Goal: Task Accomplishment & Management: Use online tool/utility

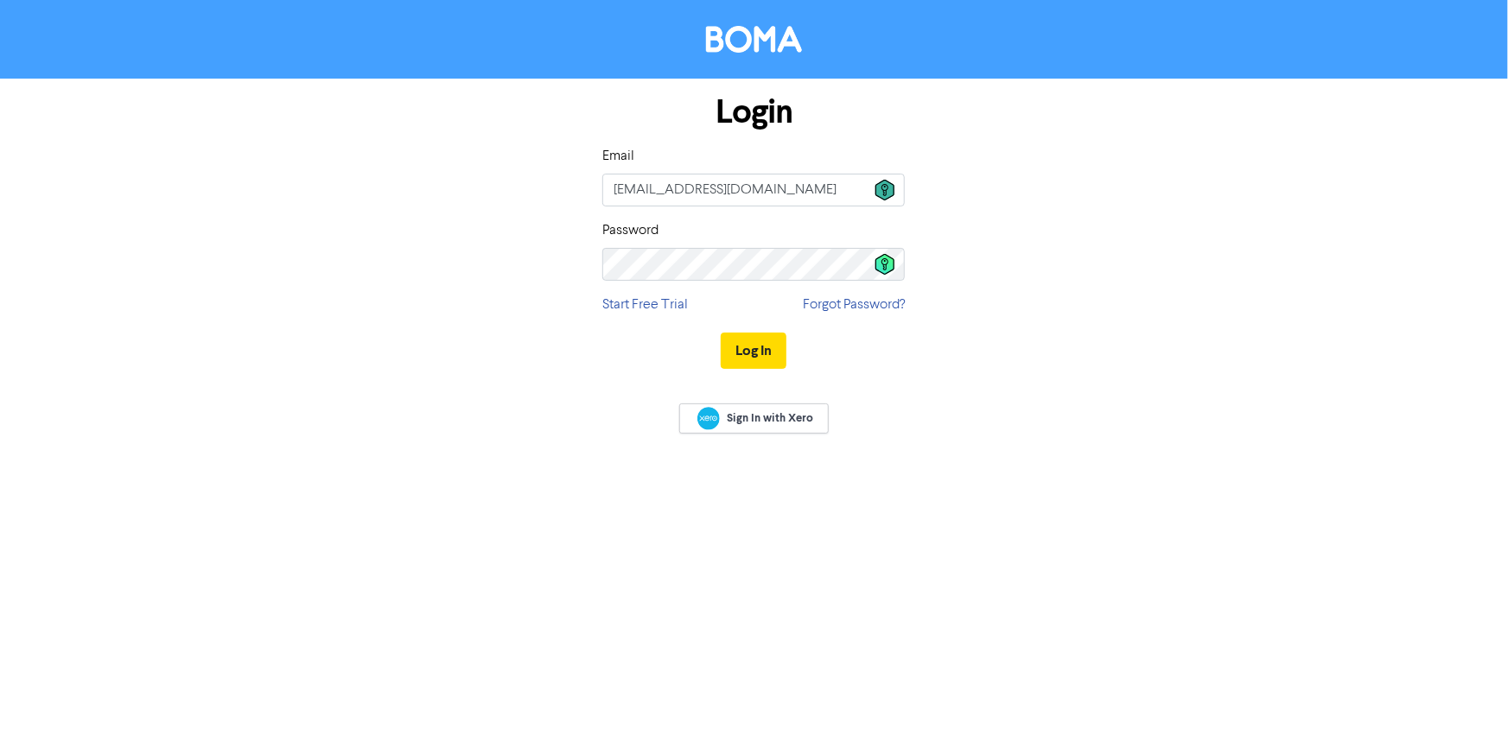
click at [889, 190] on icon at bounding box center [884, 190] width 19 height 21
click at [758, 349] on div "Login Email [EMAIL_ADDRESS][DOMAIN_NAME] Password Start Free Trial Forgot Passw…" at bounding box center [753, 233] width 328 height 308
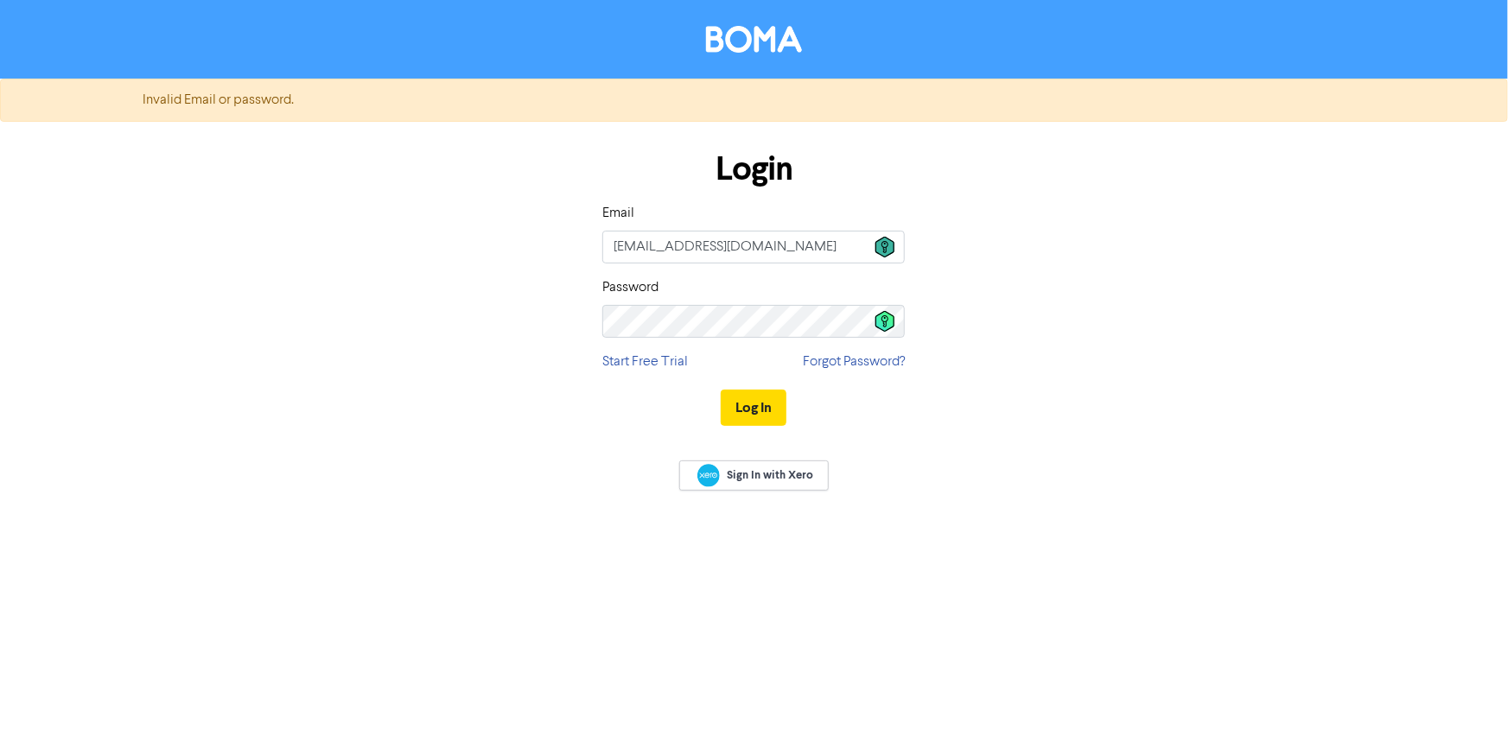
click at [882, 241] on icon at bounding box center [884, 247] width 19 height 21
click at [880, 325] on icon at bounding box center [884, 321] width 19 height 21
click at [881, 253] on icon at bounding box center [884, 247] width 19 height 21
type input "[EMAIL_ADDRESS][DOMAIN_NAME]"
click at [890, 325] on icon at bounding box center [884, 321] width 19 height 21
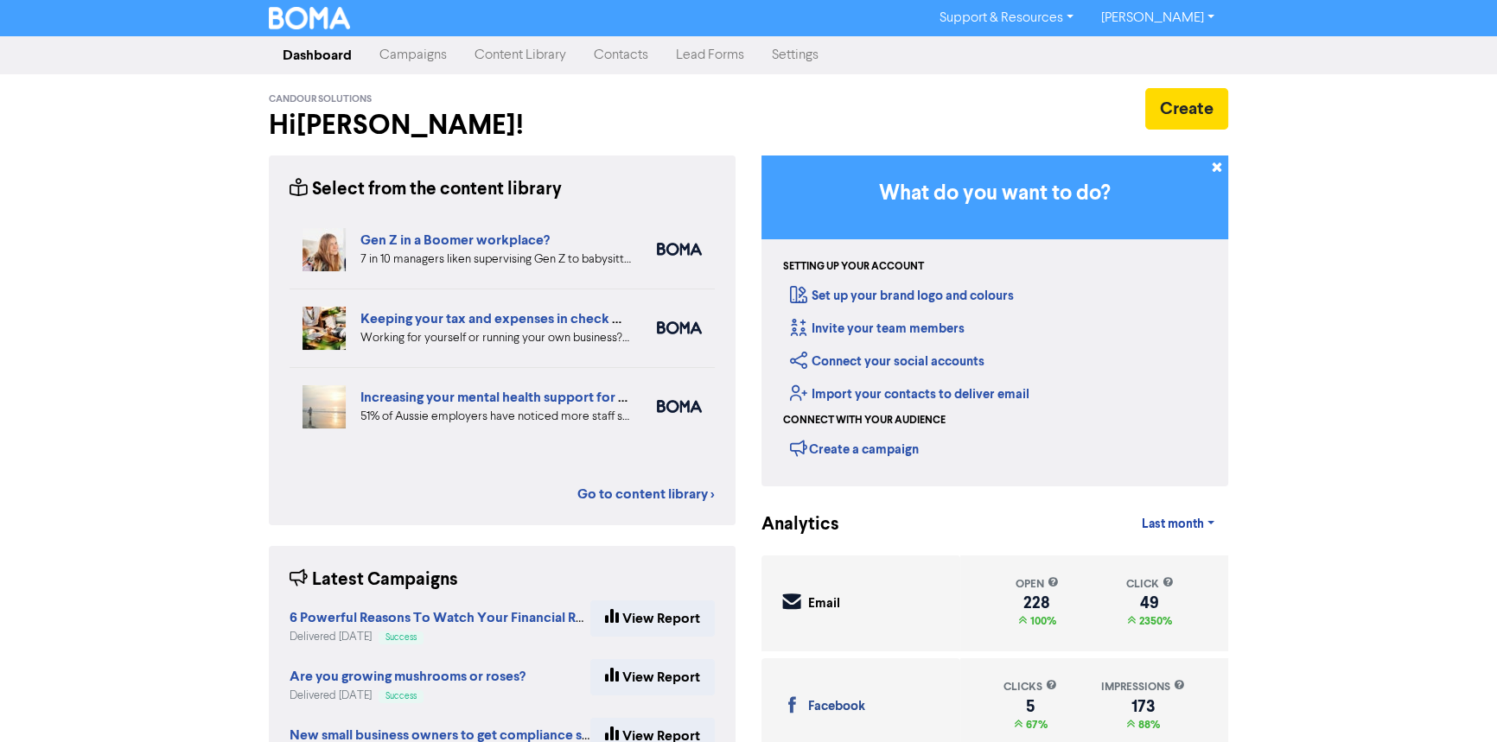
click at [512, 54] on link "Content Library" at bounding box center [520, 55] width 119 height 35
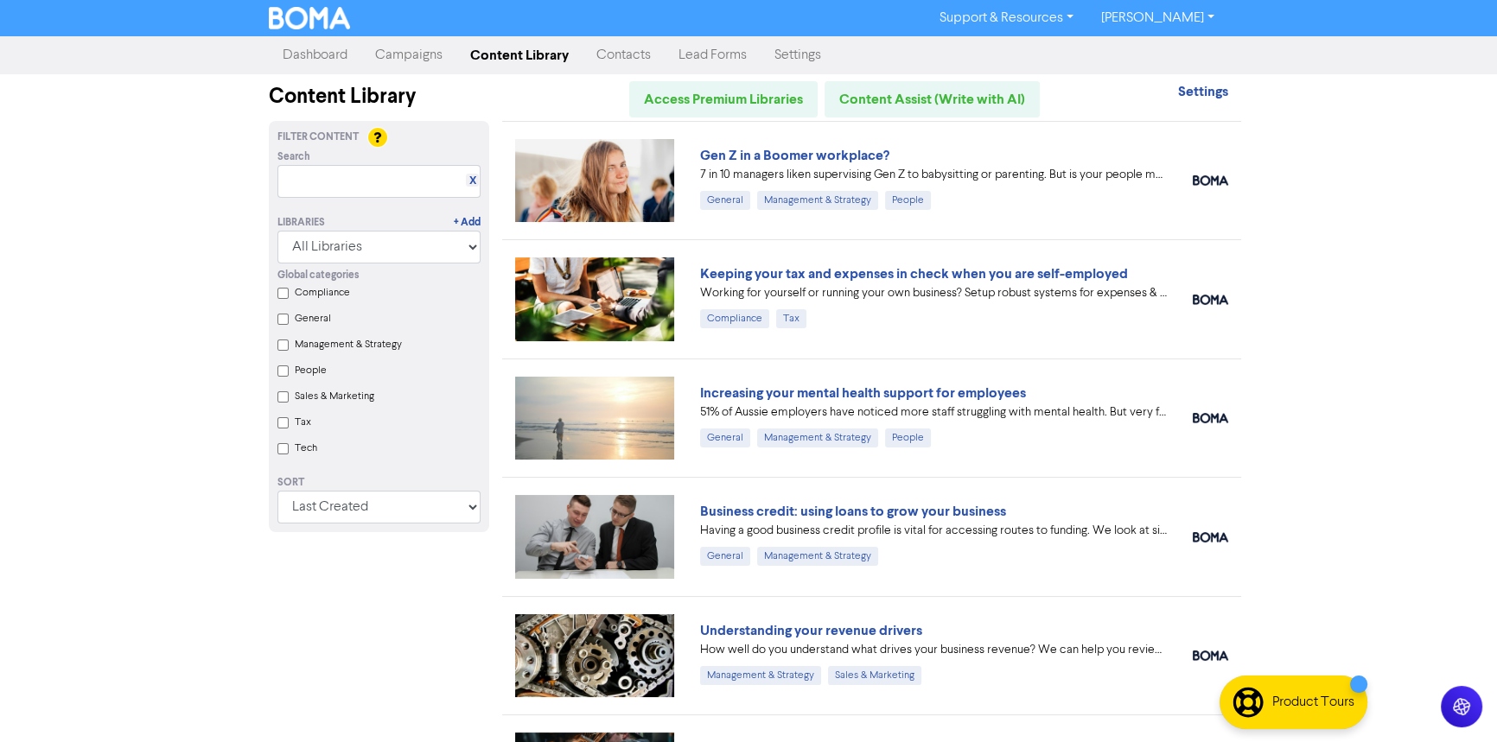
click at [950, 264] on div "Keeping your tax and expenses in check when you are self-employed" at bounding box center [933, 274] width 467 height 21
click at [795, 272] on link "Keeping your tax and expenses in check when you are self-employed" at bounding box center [914, 273] width 428 height 17
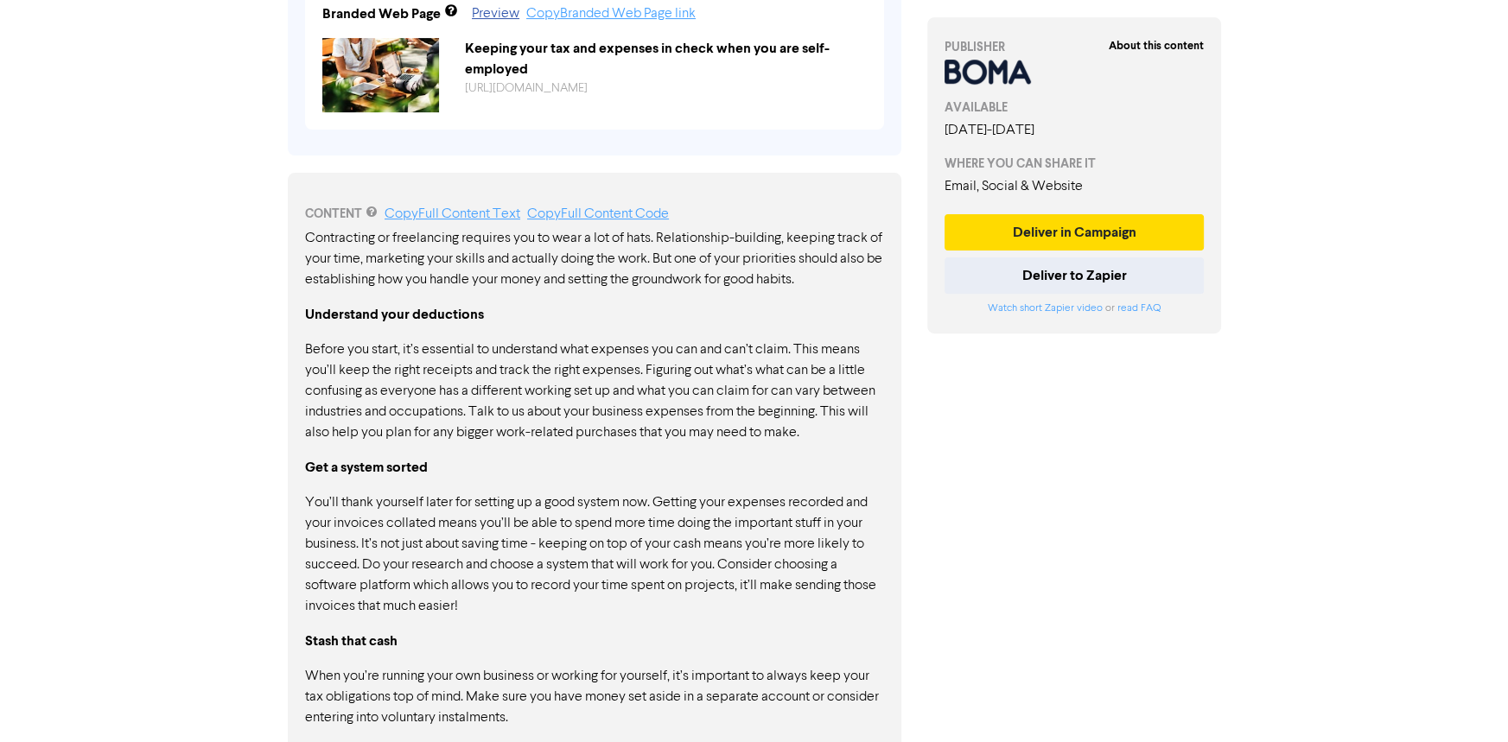
scroll to position [740, 0]
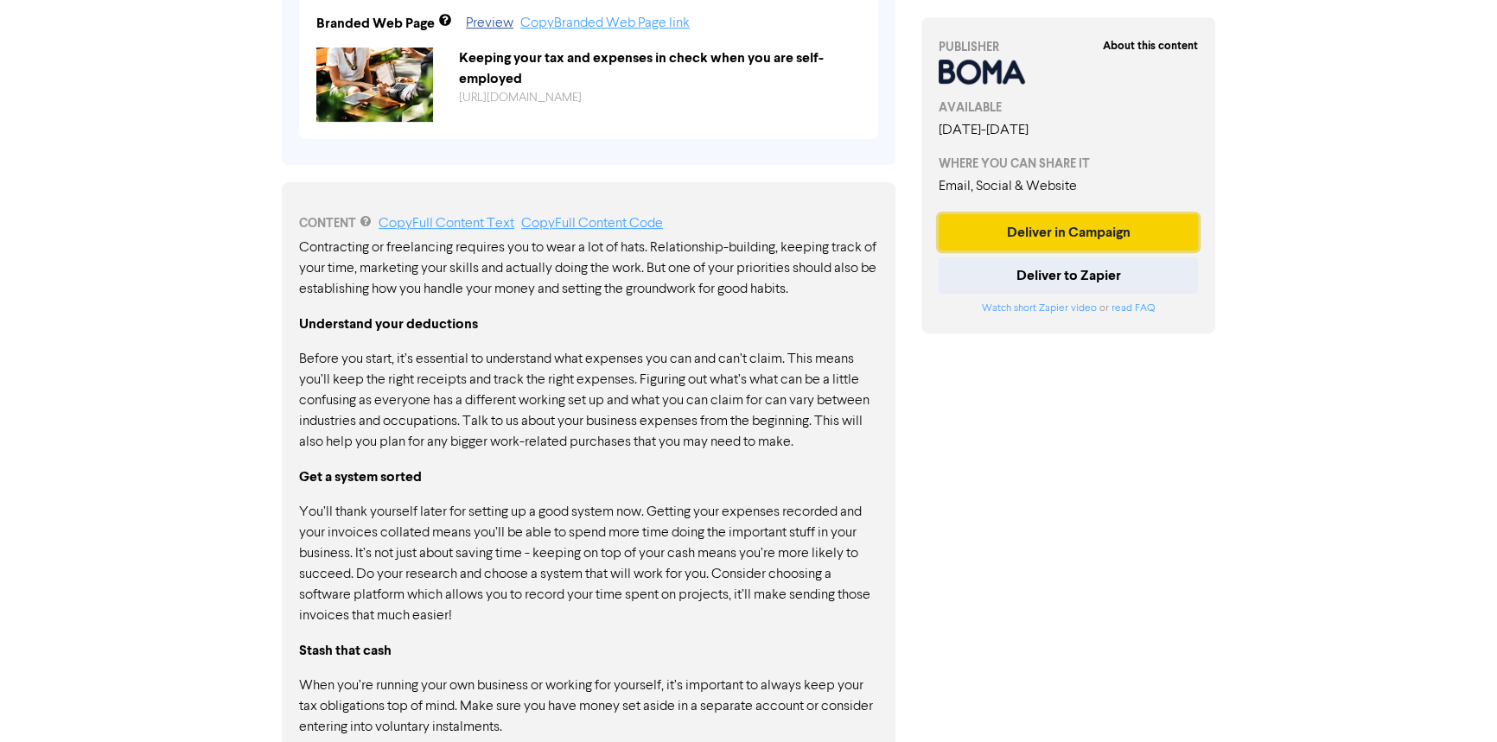
click at [1068, 231] on button "Deliver in Campaign" at bounding box center [1067, 232] width 259 height 36
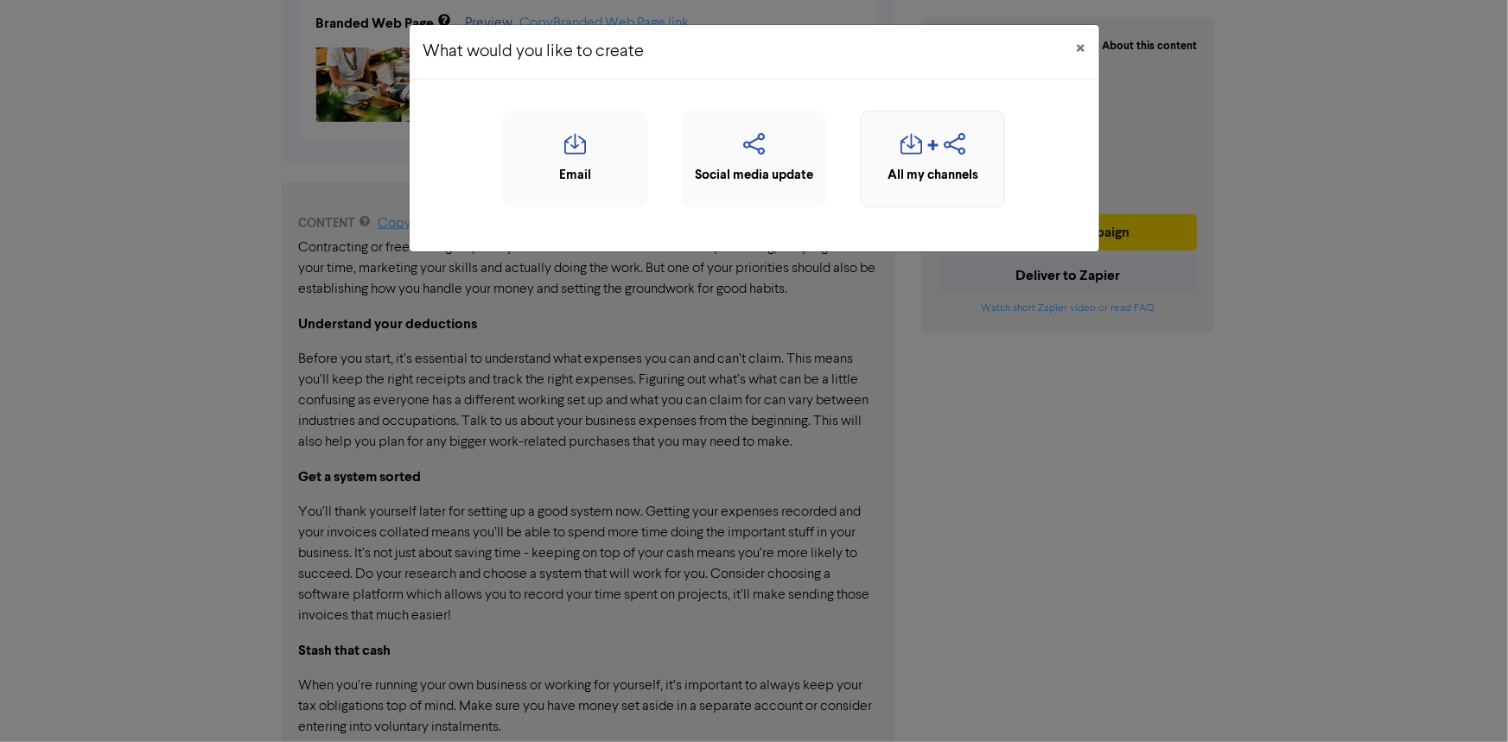
click at [938, 166] on div "All my channels" at bounding box center [932, 176] width 125 height 20
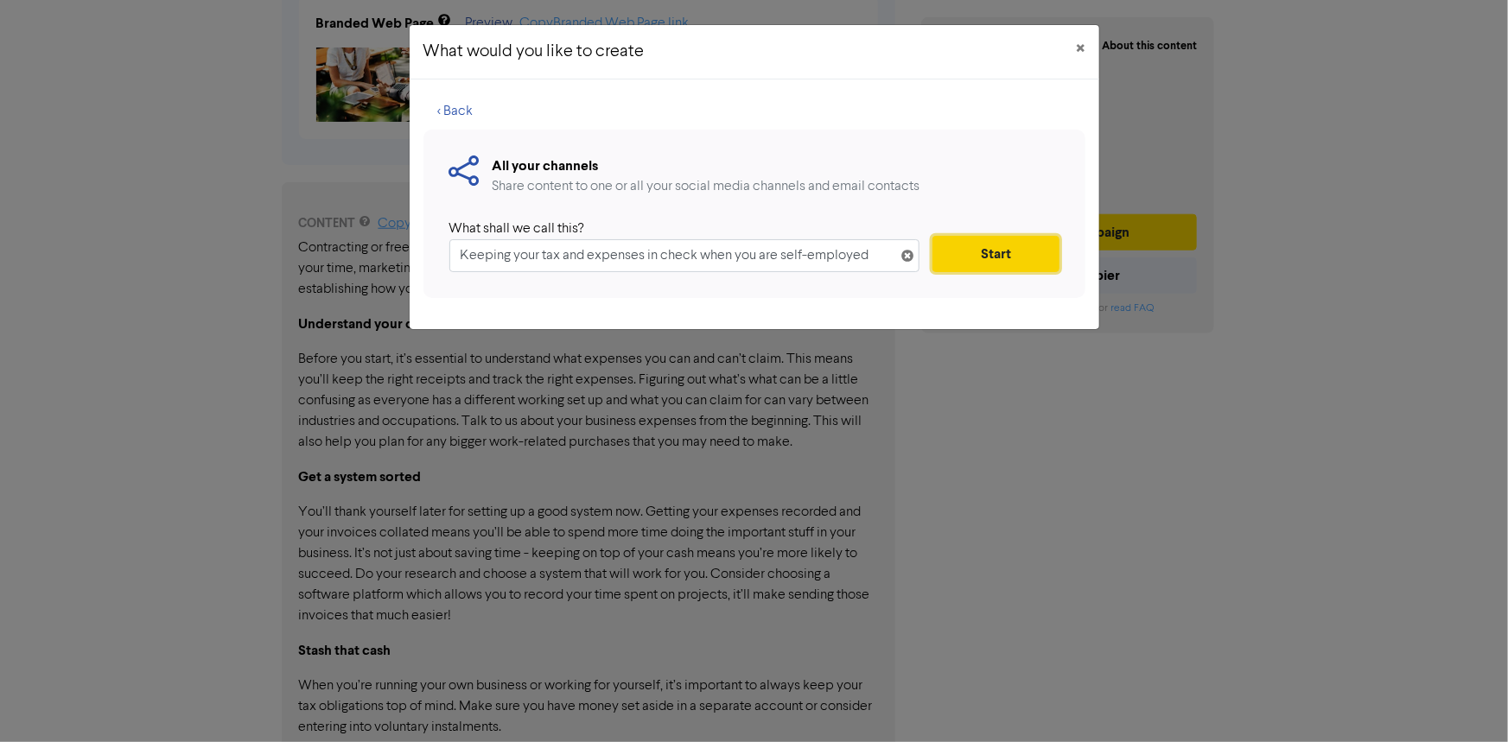
click at [978, 252] on button "Start" at bounding box center [995, 254] width 126 height 36
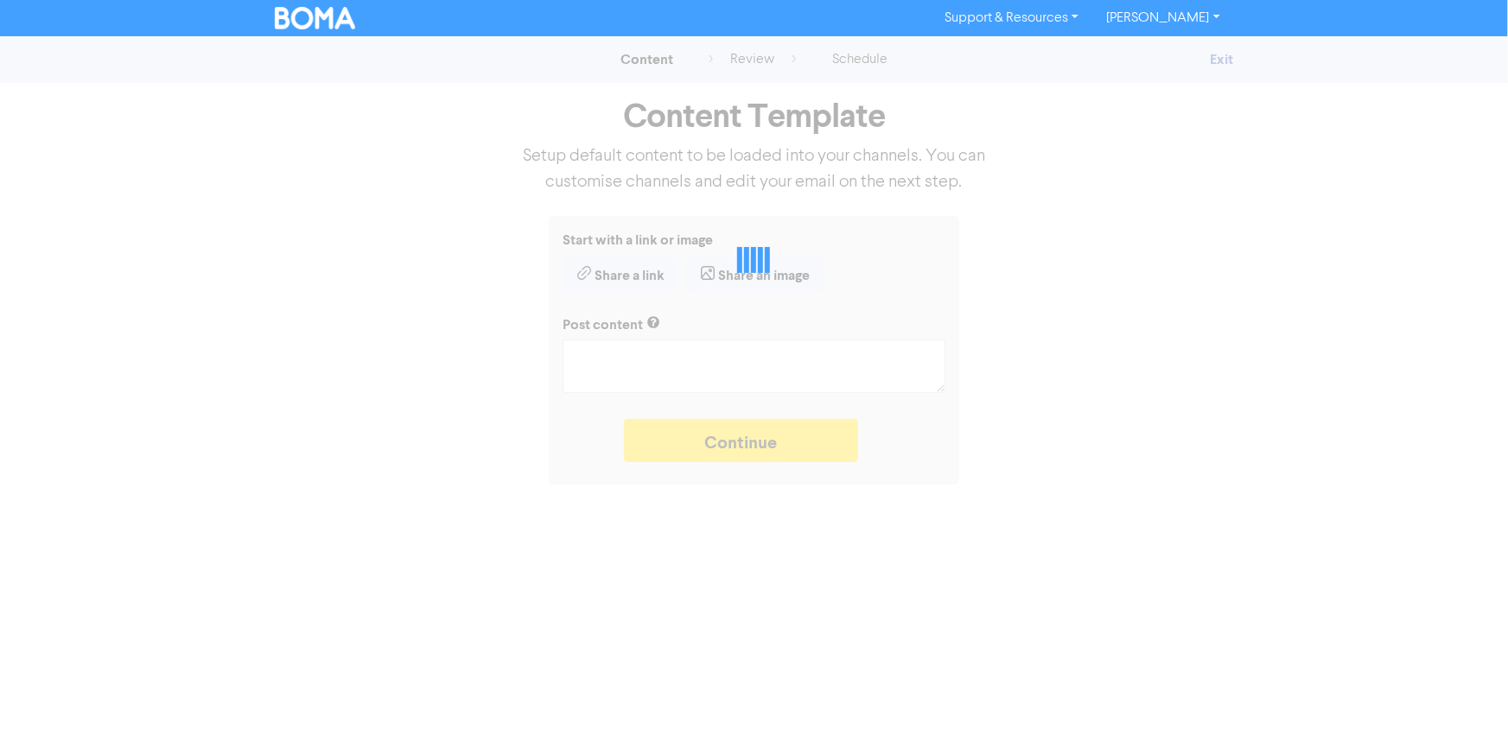
type textarea "x"
type textarea "Working for yourself or running your own business? Setup robust systems for exp…"
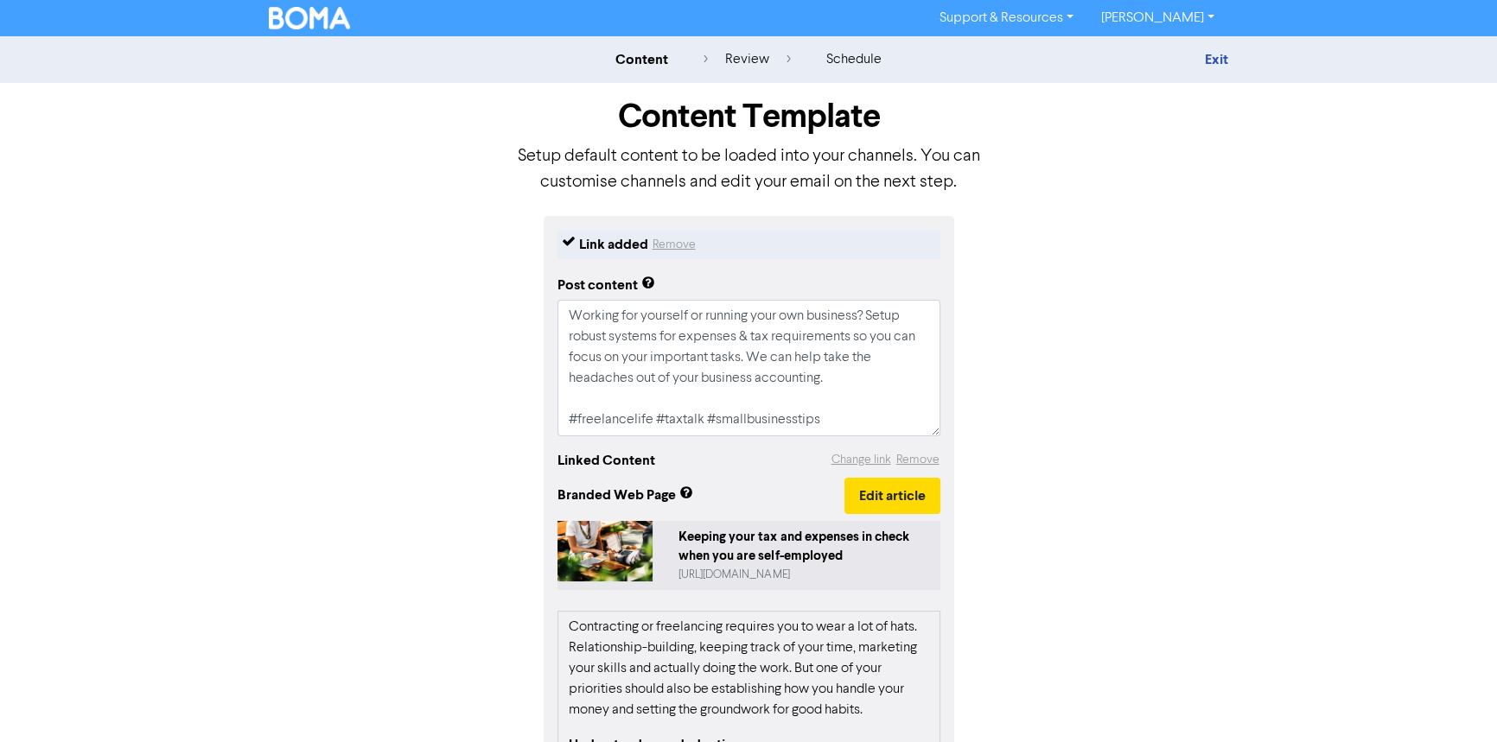
click at [628, 58] on div "content" at bounding box center [641, 59] width 53 height 21
click at [1218, 60] on link "Exit" at bounding box center [1216, 59] width 23 height 17
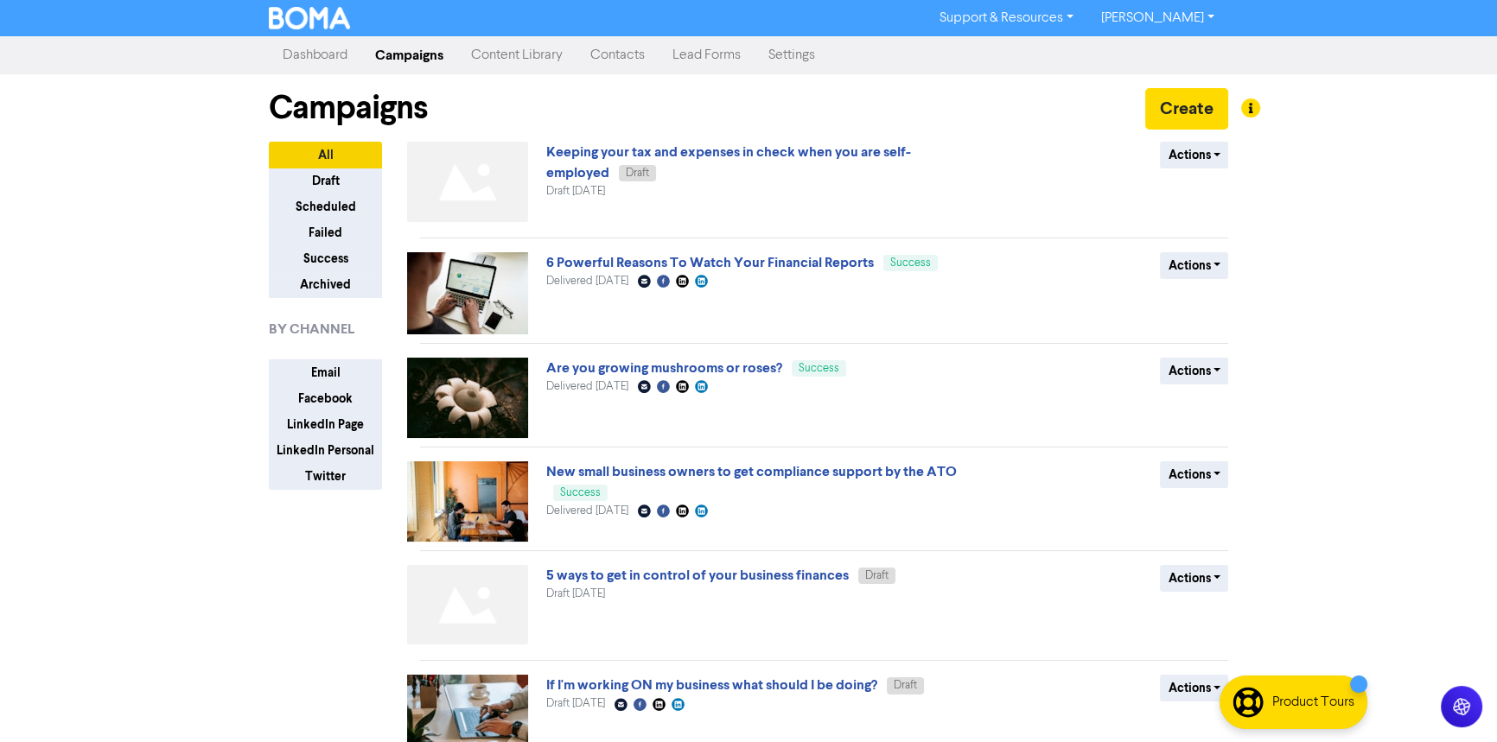
click at [524, 52] on link "Content Library" at bounding box center [516, 55] width 119 height 35
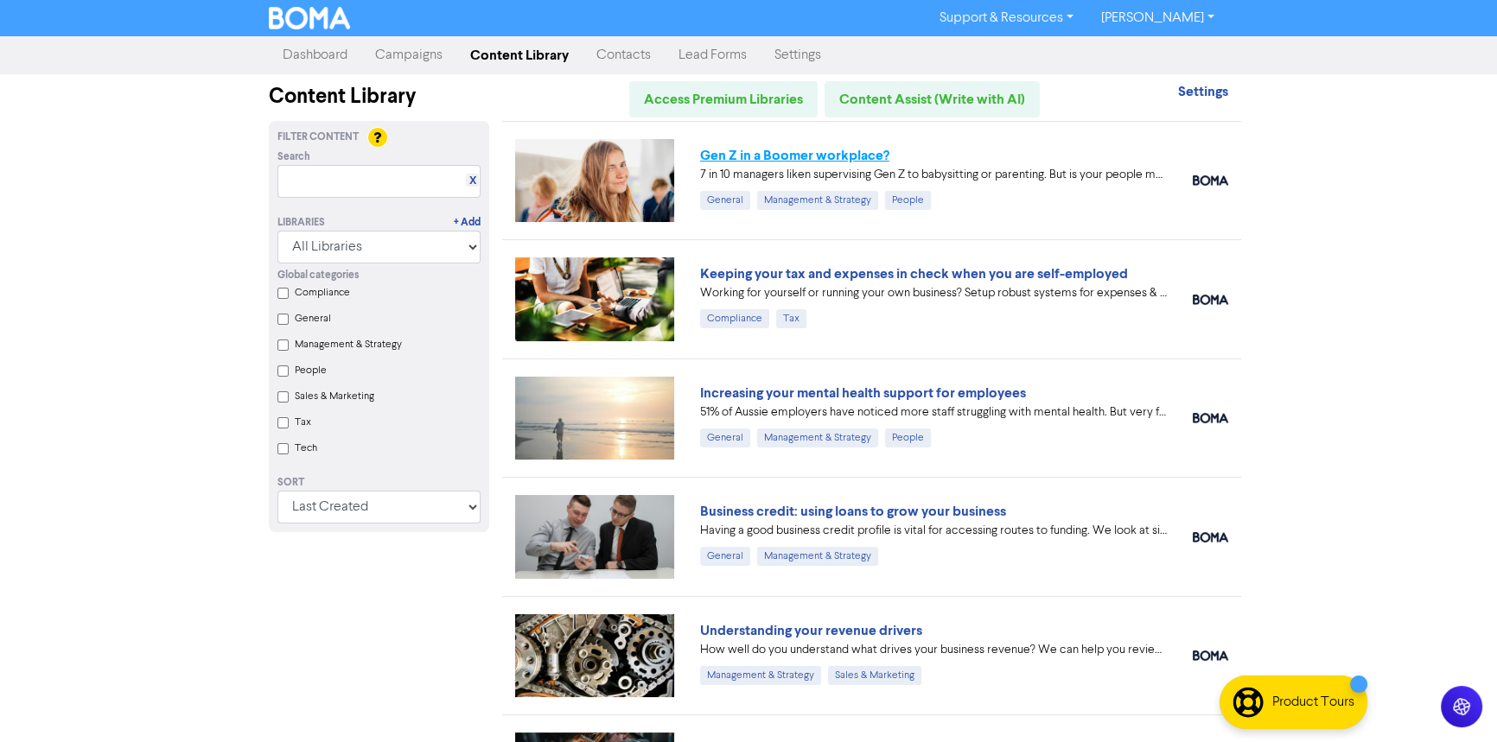
click at [791, 155] on link "Gen Z in a Boomer workplace?" at bounding box center [794, 155] width 189 height 17
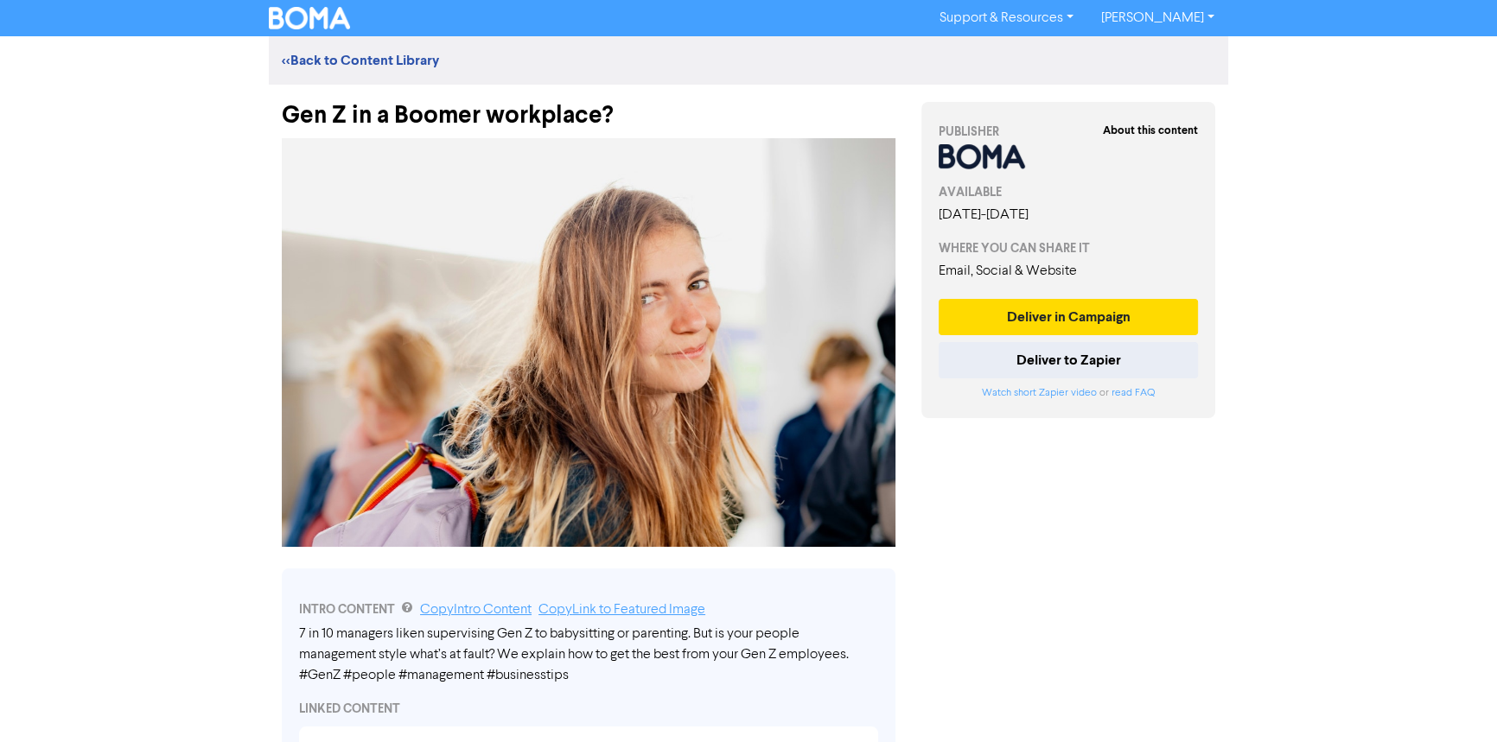
click at [368, 69] on div "<< Back to Content Library" at bounding box center [748, 60] width 959 height 21
click at [366, 61] on link "<< Back to Content Library" at bounding box center [360, 60] width 157 height 17
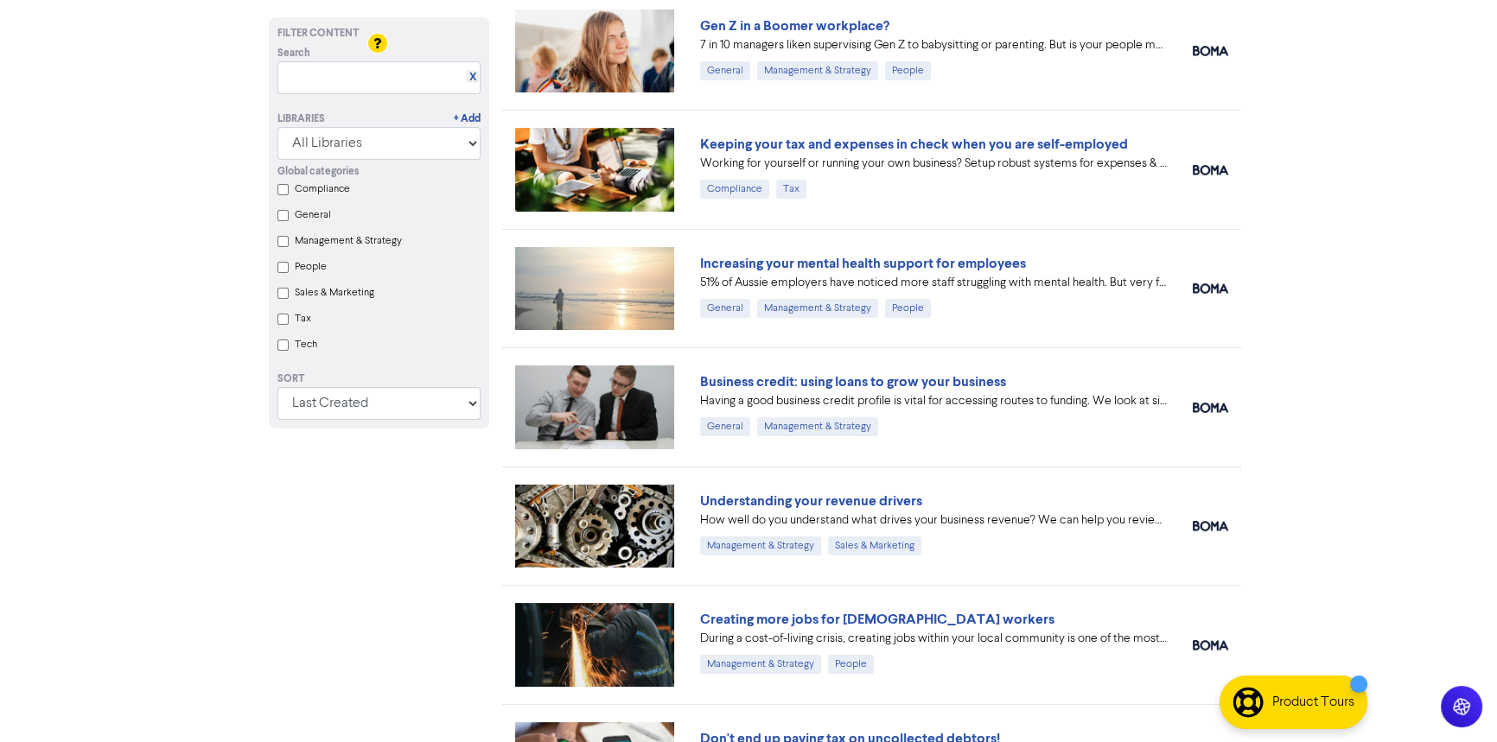
scroll to position [156, 0]
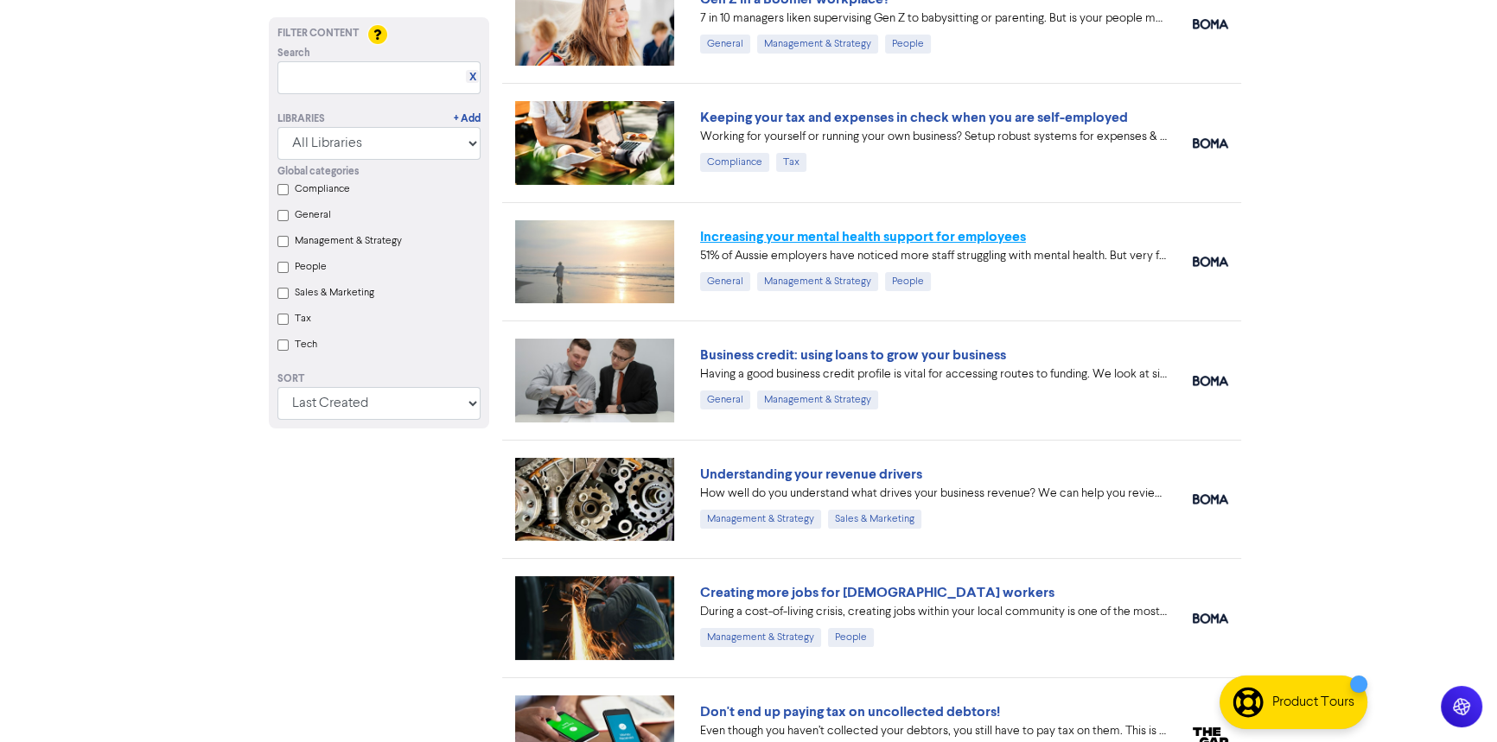
click at [846, 234] on link "Increasing your mental health support for employees" at bounding box center [863, 236] width 326 height 17
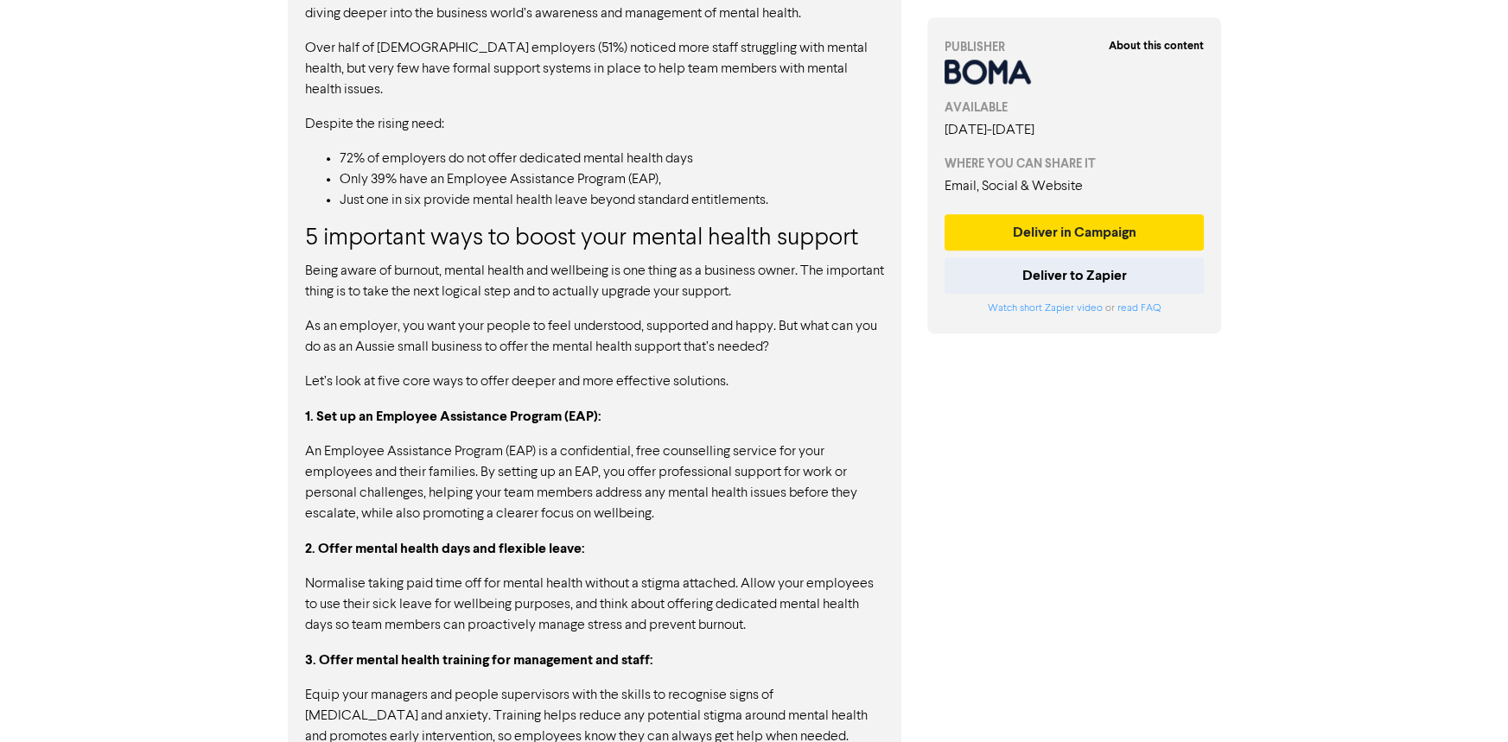
scroll to position [1020, 0]
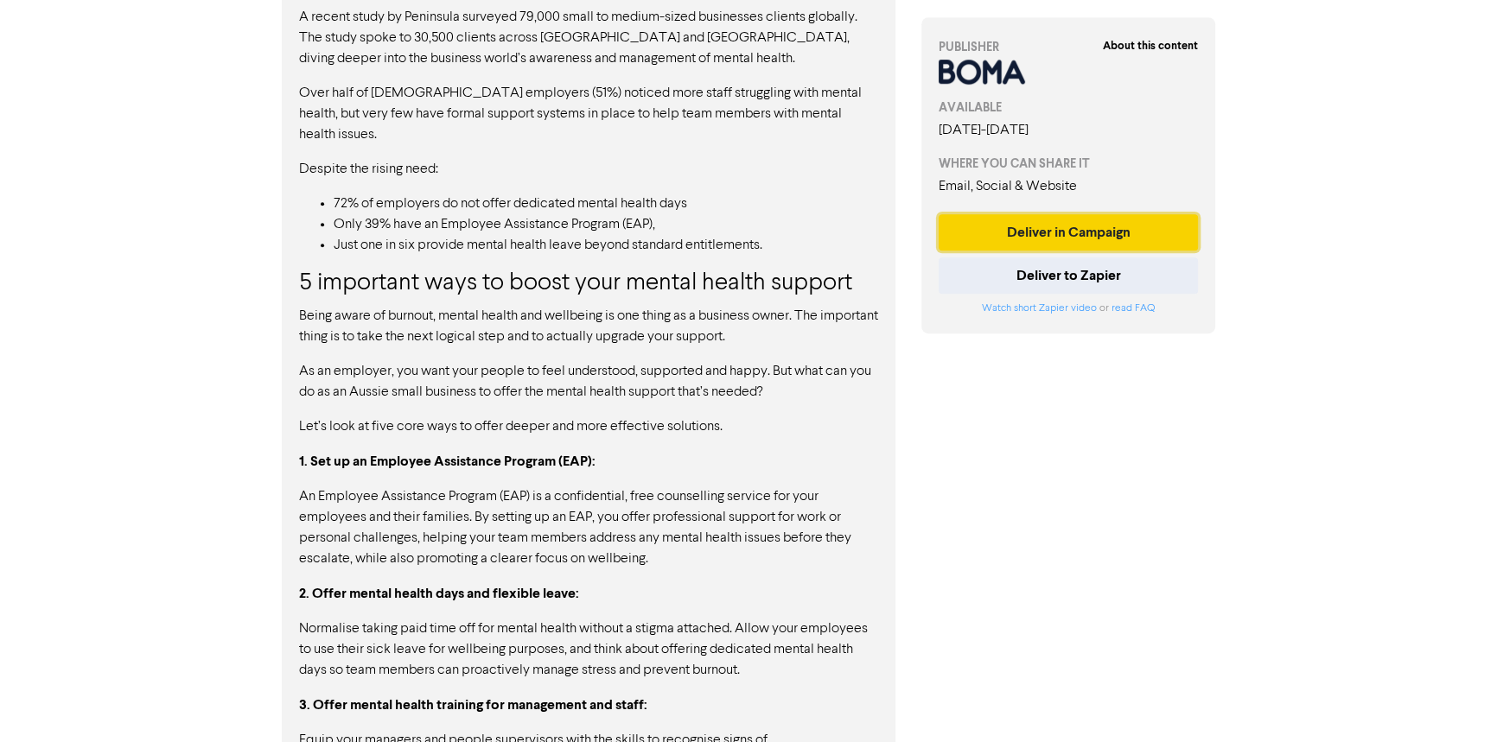
click at [1024, 223] on button "Deliver in Campaign" at bounding box center [1067, 232] width 259 height 36
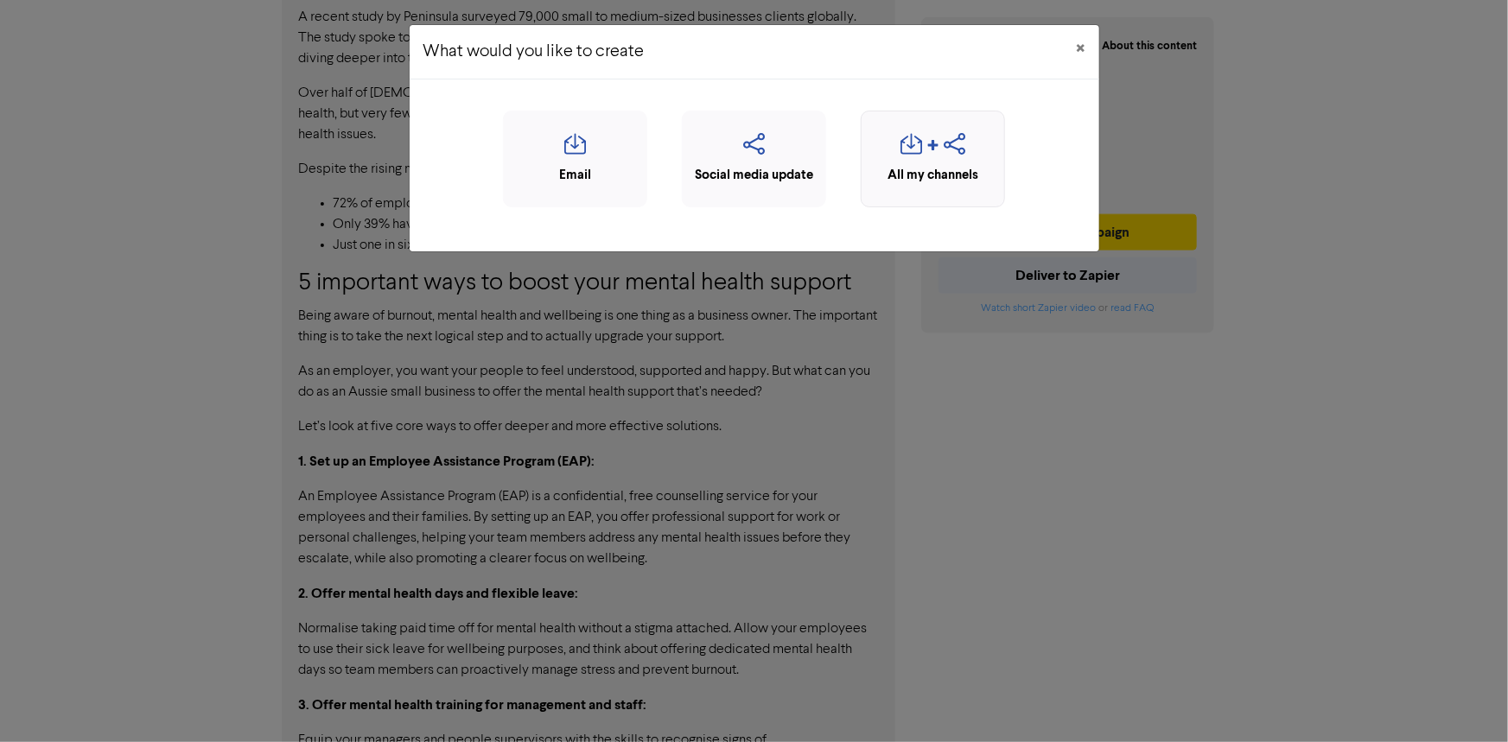
click at [910, 151] on icon "button" at bounding box center [911, 149] width 22 height 33
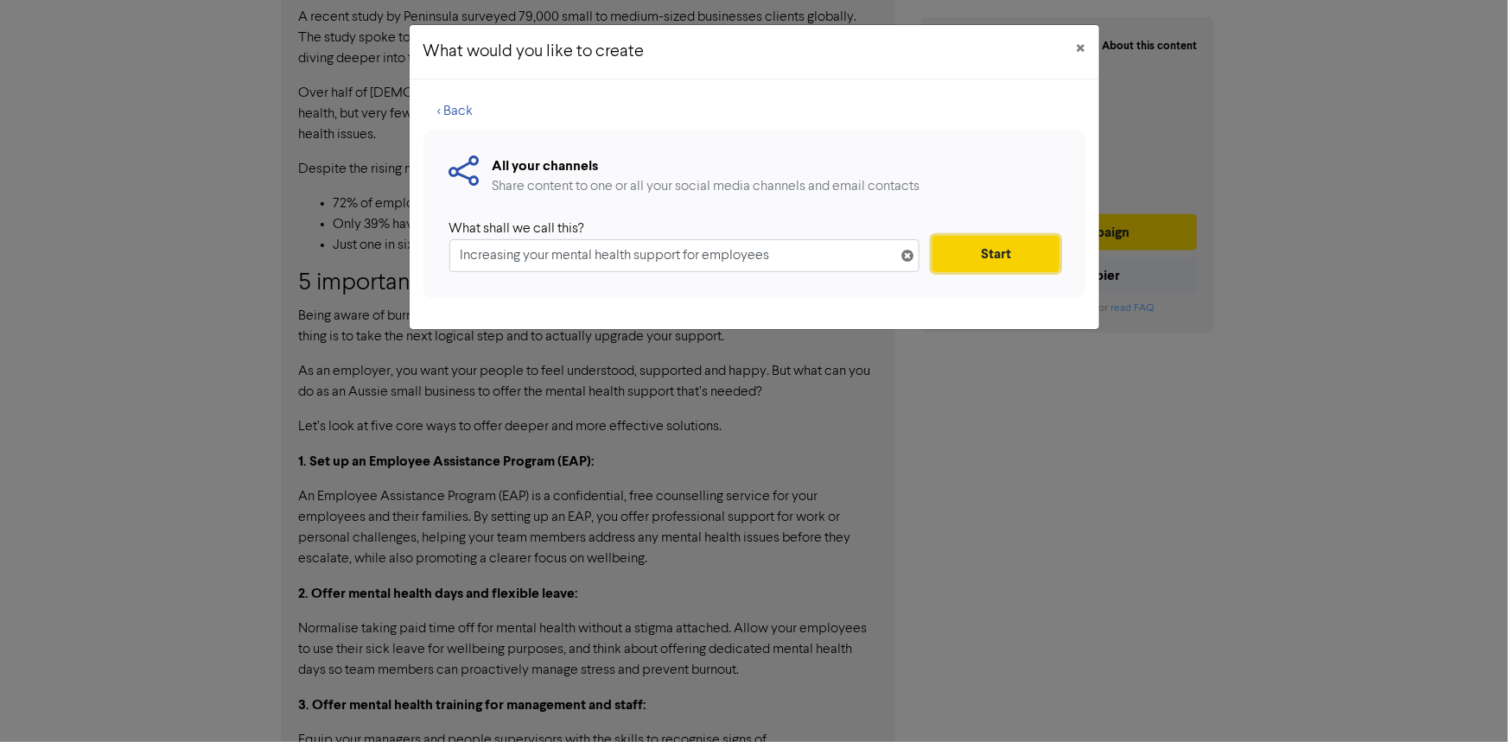
click at [1010, 246] on button "Start" at bounding box center [995, 254] width 126 height 36
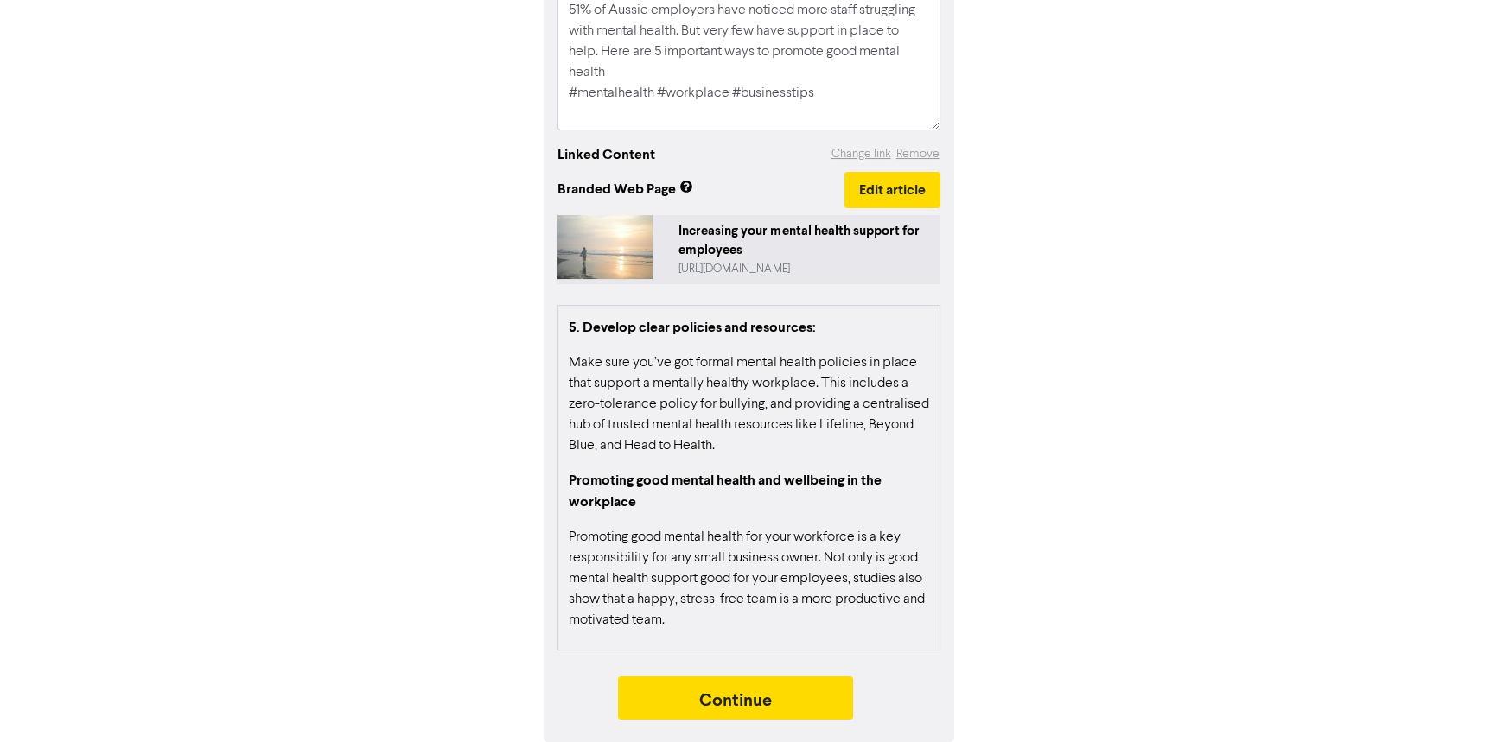
scroll to position [1423, 0]
click at [728, 696] on button "Continue" at bounding box center [735, 698] width 235 height 43
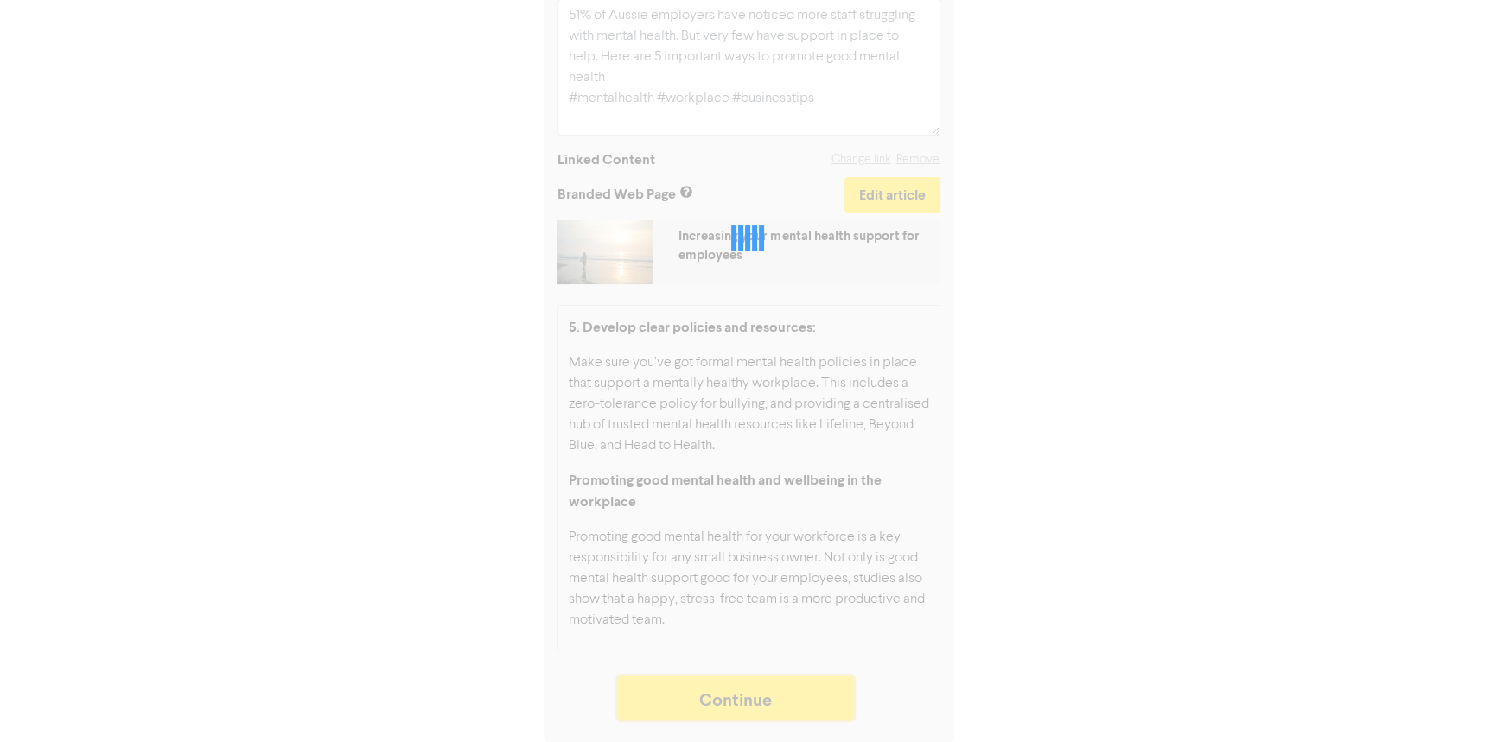
scroll to position [301, 0]
type textarea "x"
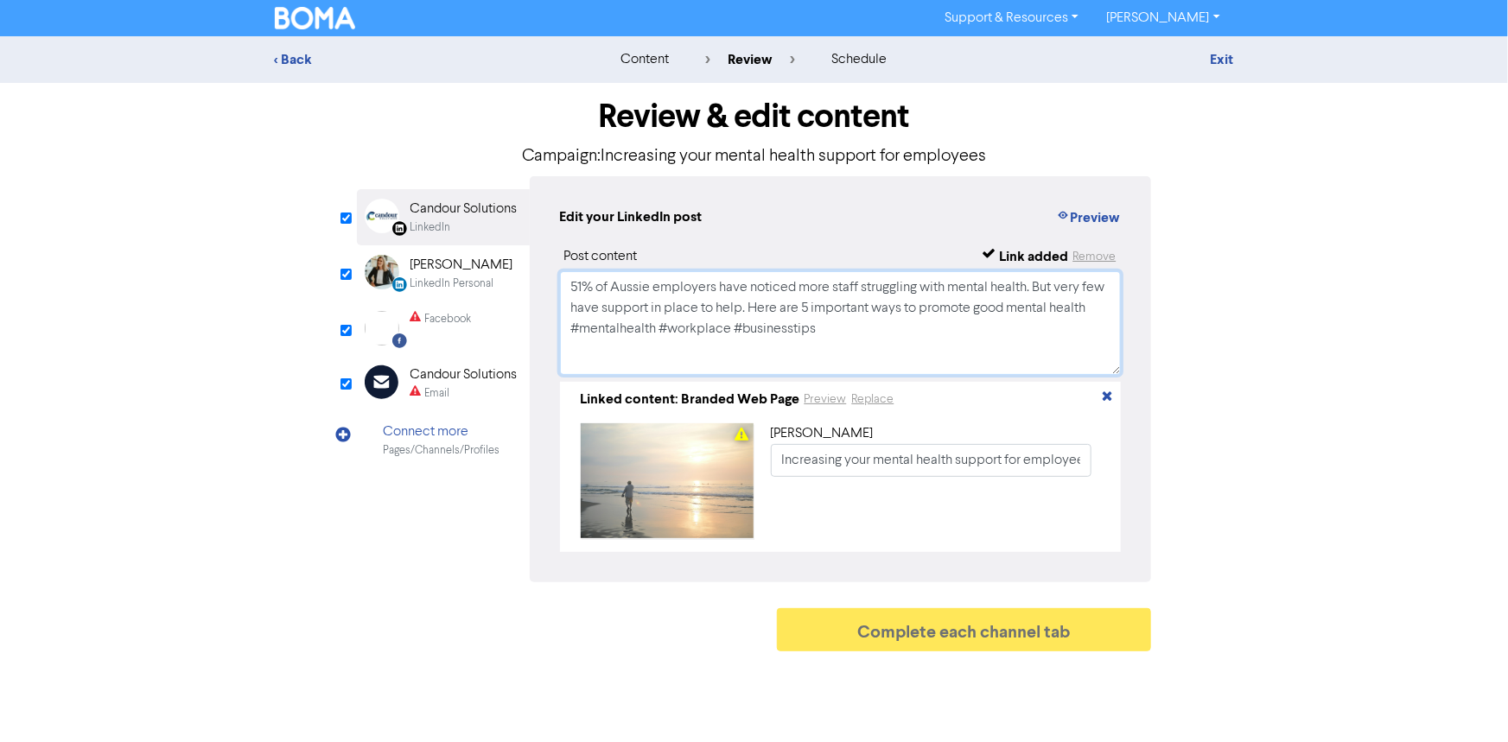
drag, startPoint x: 568, startPoint y: 286, endPoint x: 869, endPoint y: 345, distance: 307.2
click at [869, 345] on textarea "51% of Aussie employers have noticed more staff struggling with mental health. …" at bounding box center [841, 323] width 562 height 104
click at [467, 267] on div "[PERSON_NAME]" at bounding box center [461, 265] width 103 height 21
click at [435, 321] on div "Facebook" at bounding box center [448, 319] width 47 height 16
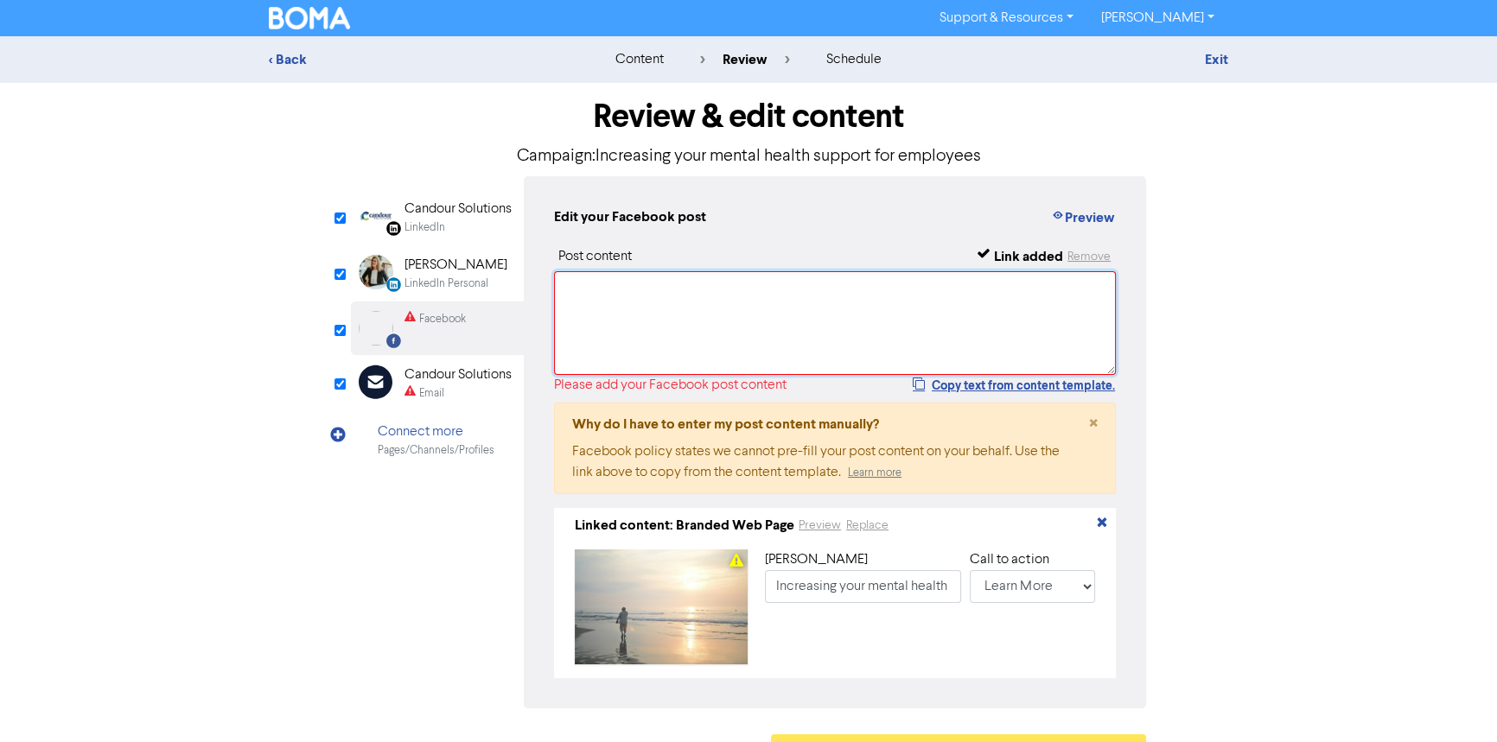
click at [616, 297] on textarea at bounding box center [835, 323] width 562 height 104
paste textarea "51% of Aussie employers have noticed more staff struggling with mental health. …"
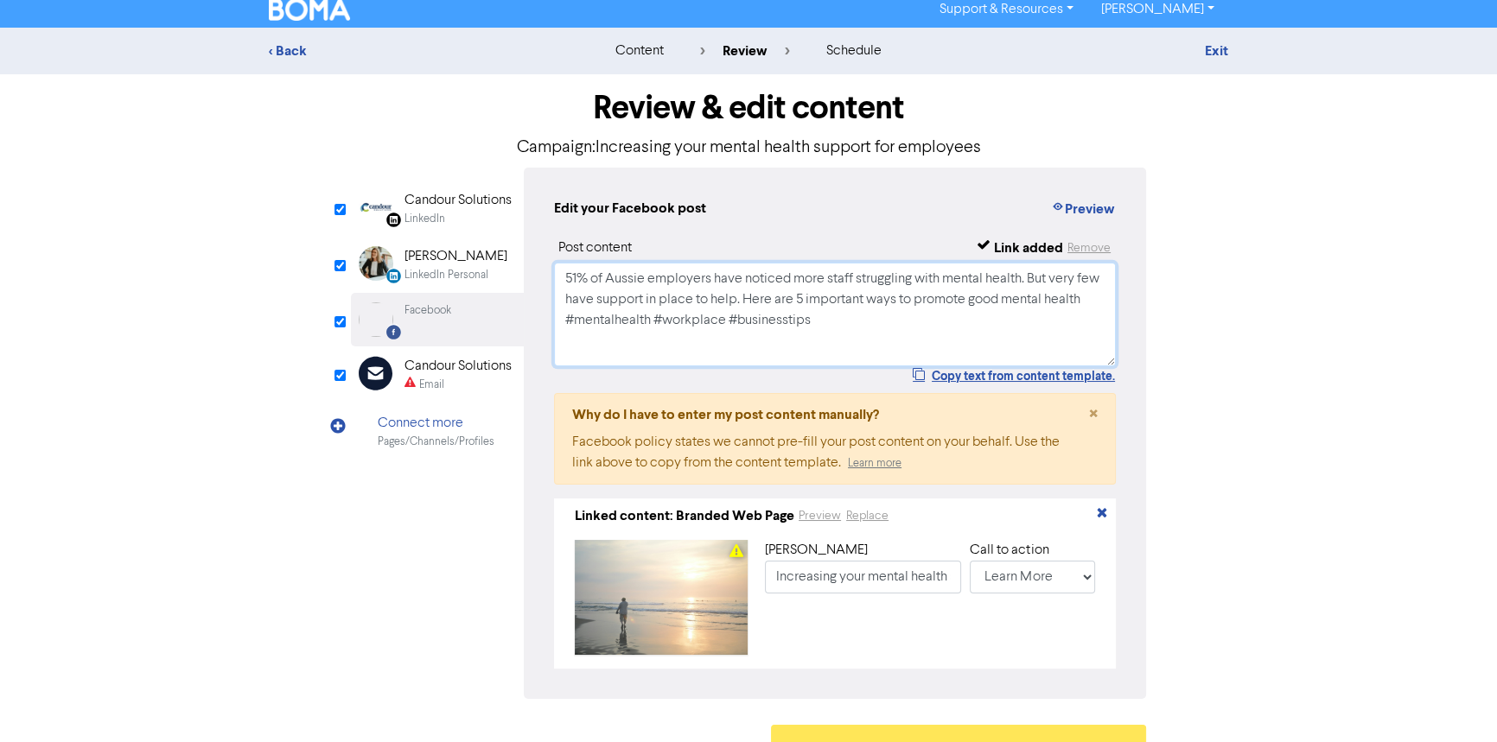
scroll to position [12, 0]
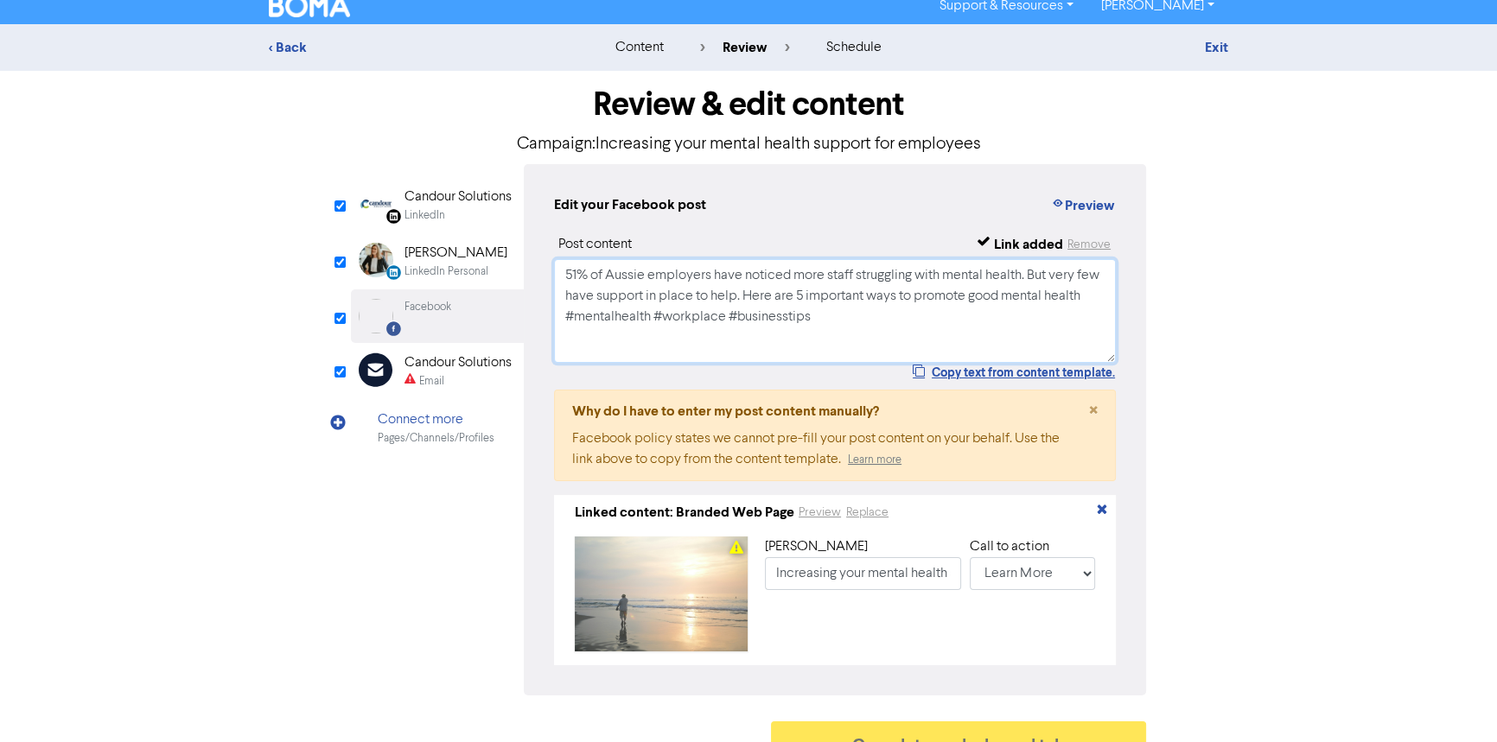
type textarea "51% of Aussie employers have noticed more staff struggling with mental health. …"
click at [457, 379] on div "Email" at bounding box center [457, 381] width 107 height 16
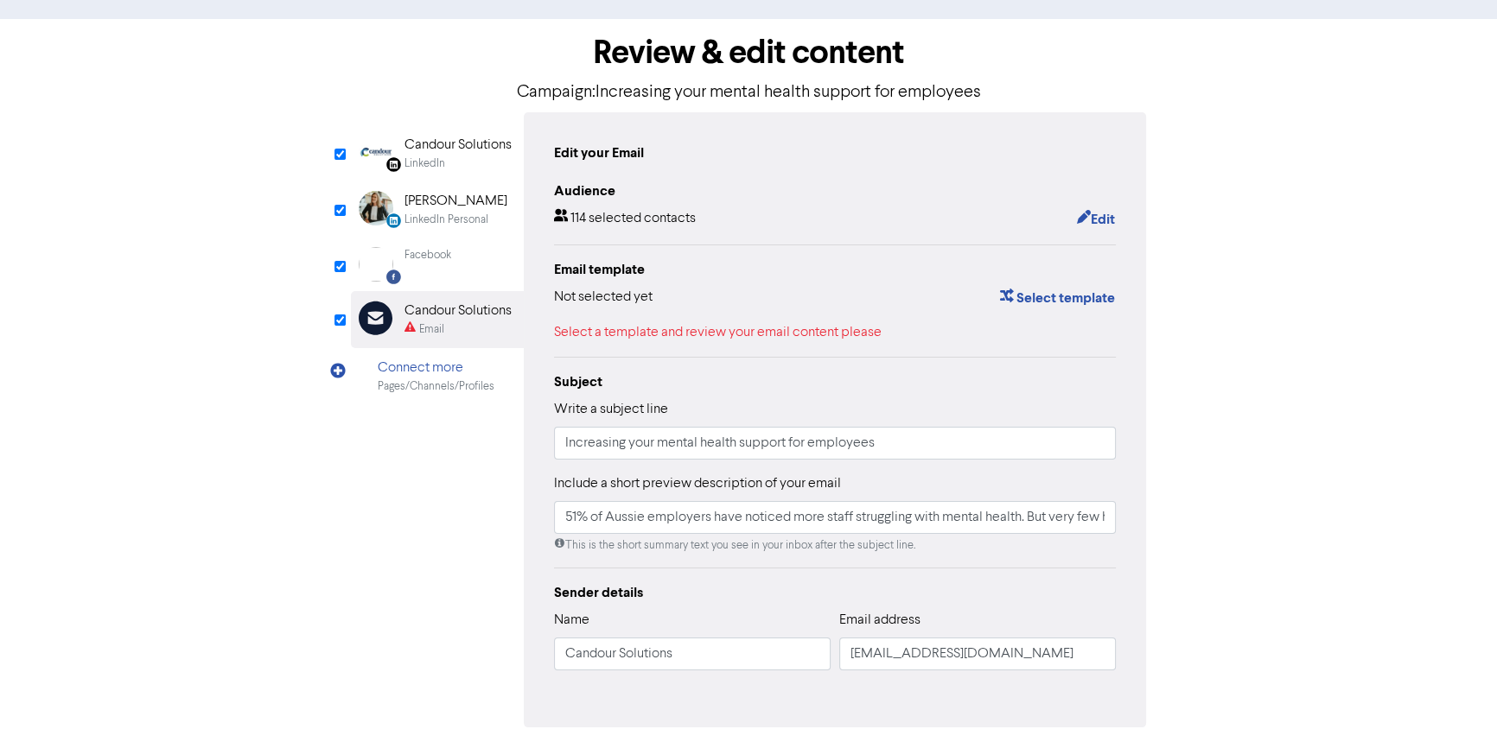
scroll to position [91, 0]
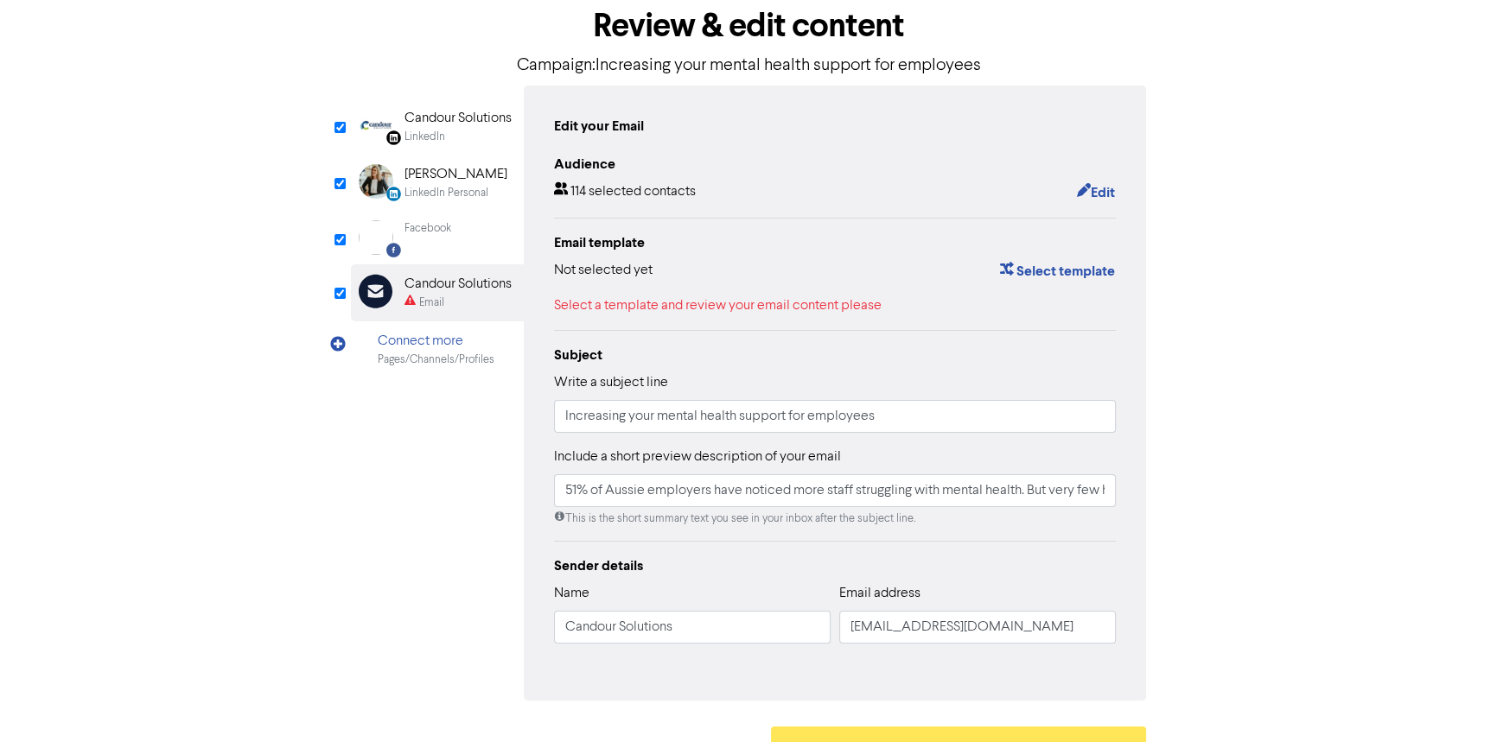
click at [472, 497] on div "LinkedIn Page Created with Sketch. Candour Solutions LinkedIn LinkedIn Personal…" at bounding box center [748, 393] width 795 height 615
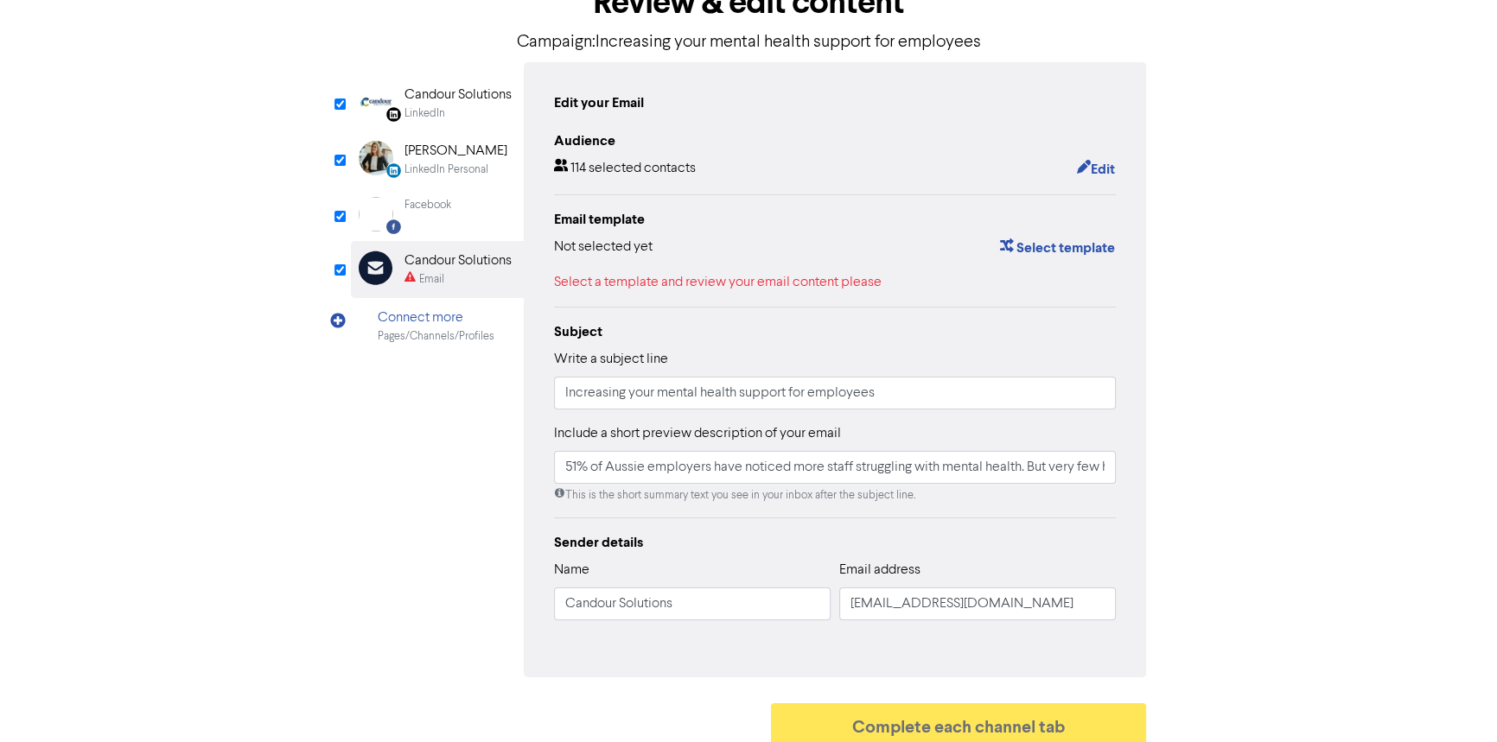
scroll to position [127, 0]
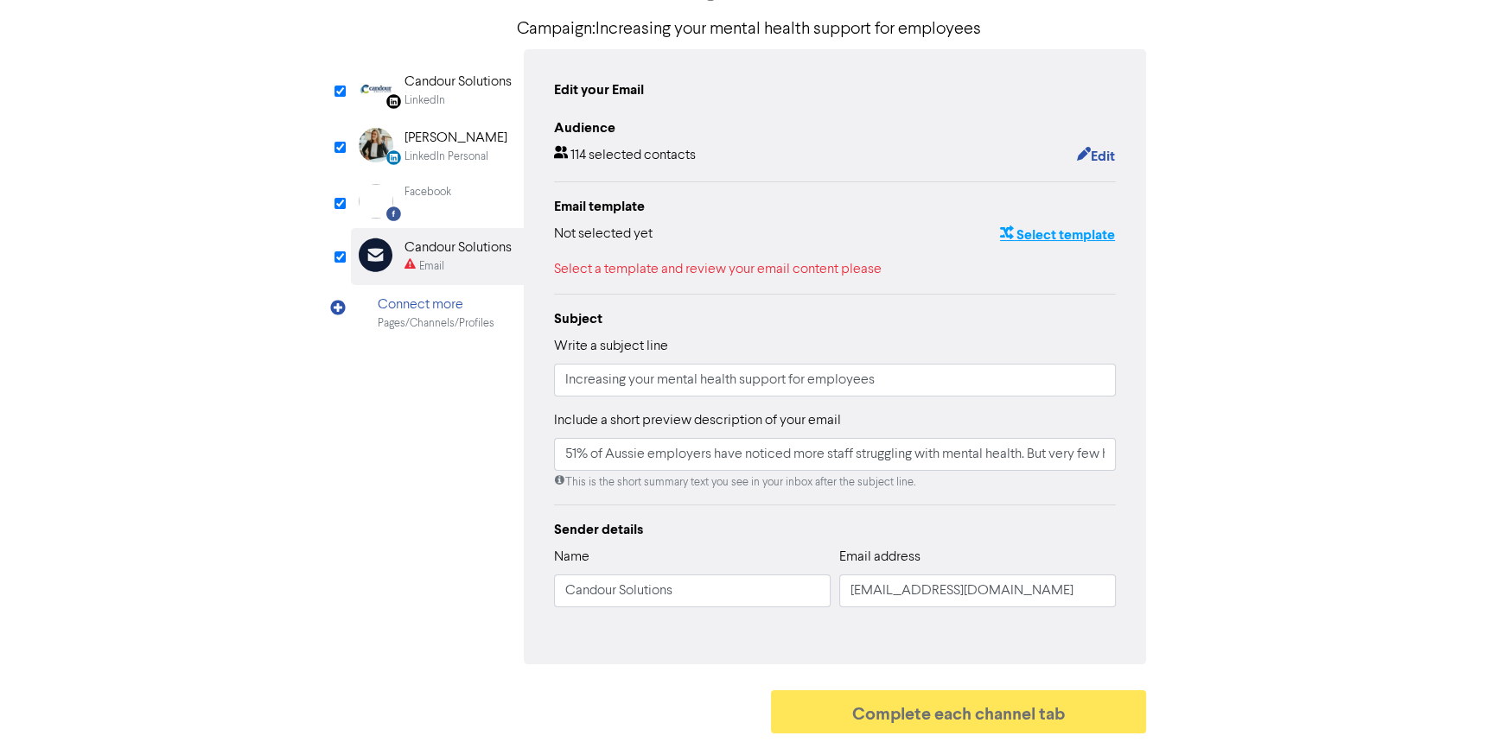
click at [1058, 225] on button "Select template" at bounding box center [1057, 235] width 117 height 22
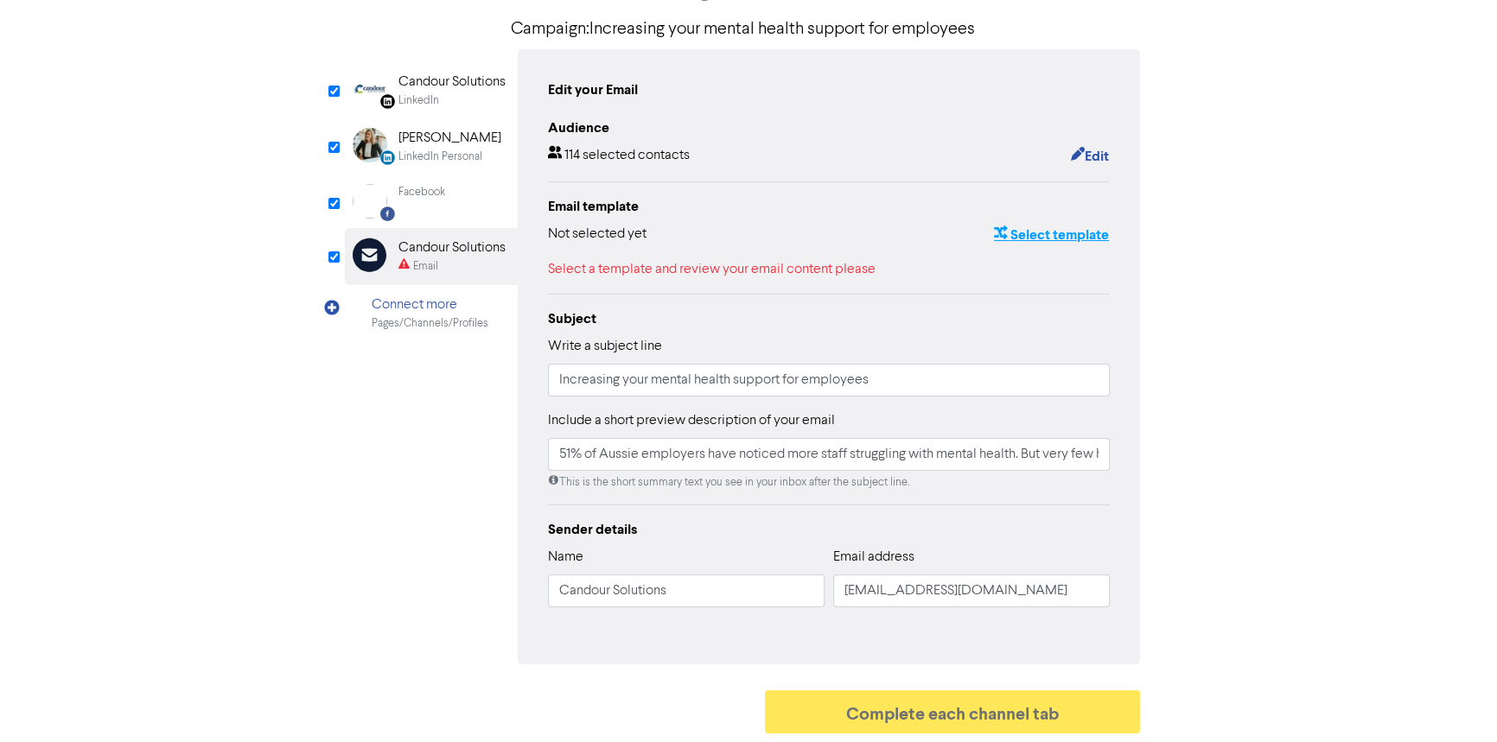
scroll to position [0, 0]
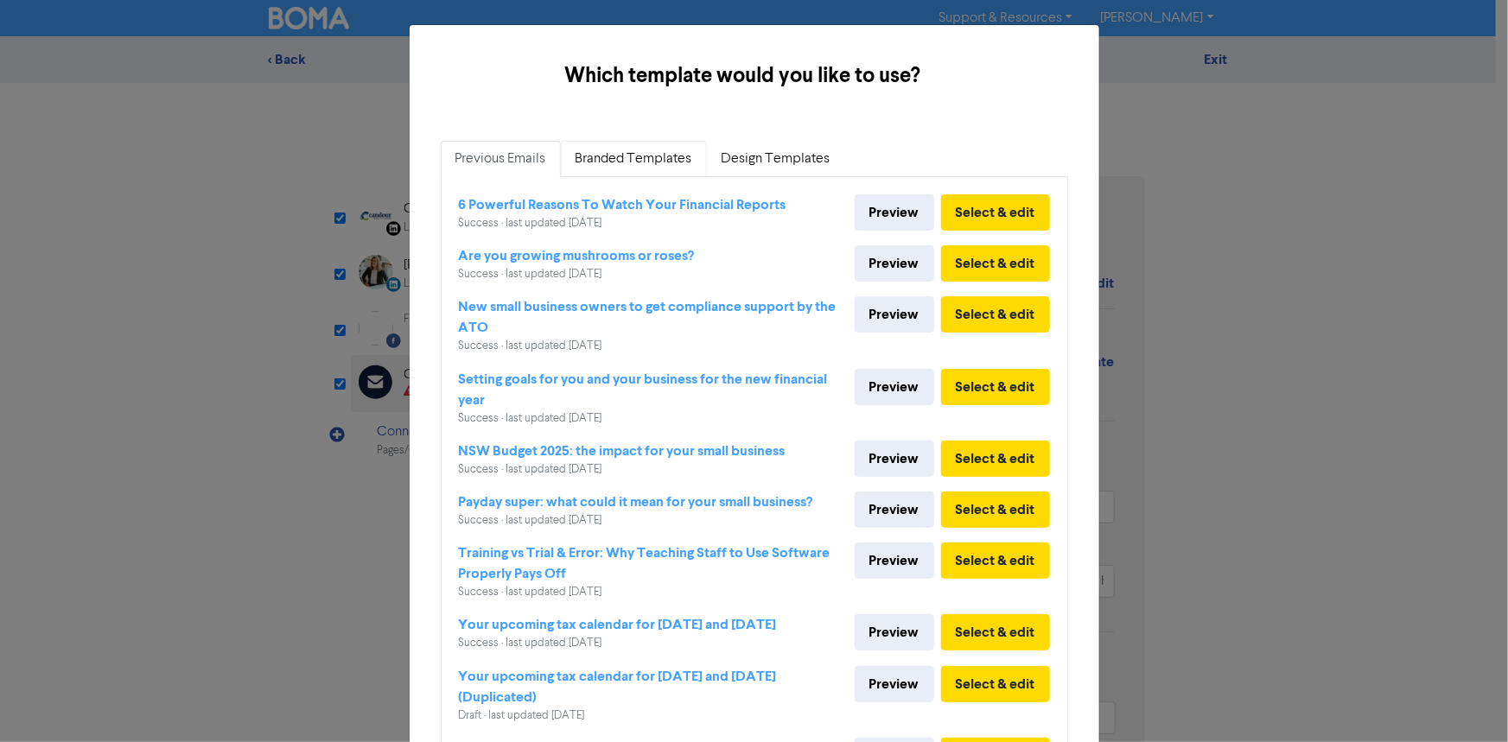
click at [603, 154] on link "Branded Templates" at bounding box center [634, 159] width 146 height 36
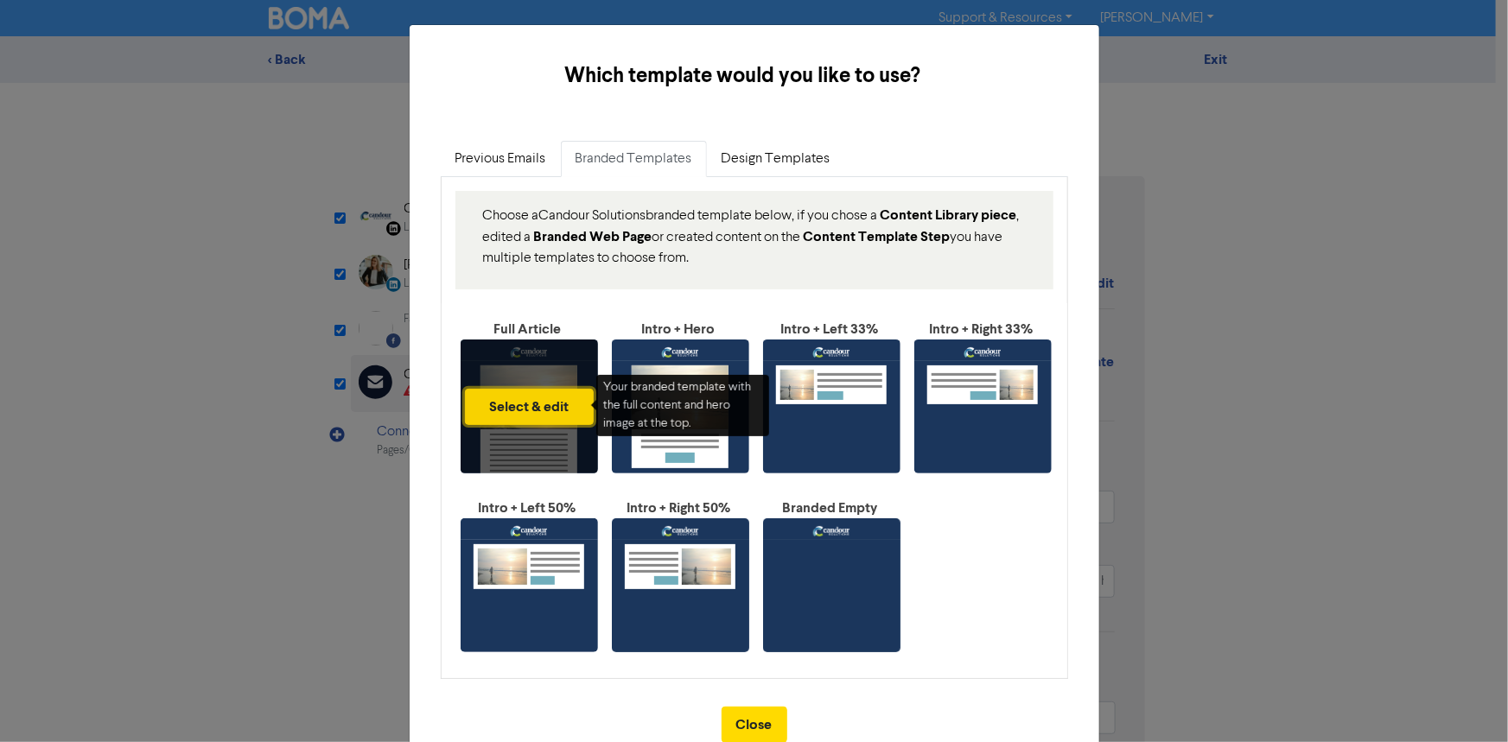
click at [520, 400] on button "Select & edit" at bounding box center [529, 407] width 129 height 36
type input "51% of Aussie employers have noticed more staff struggling with mental health. …"
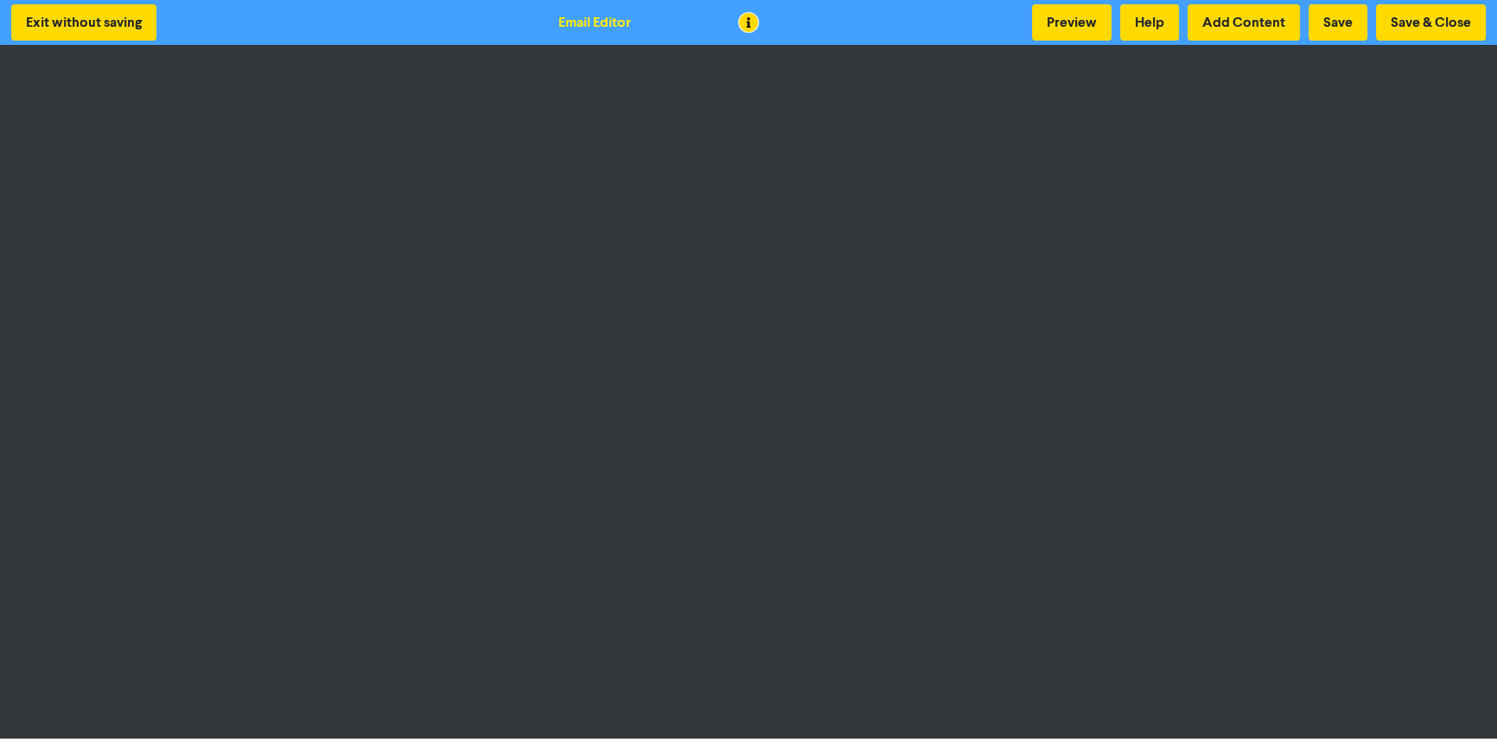
scroll to position [2, 0]
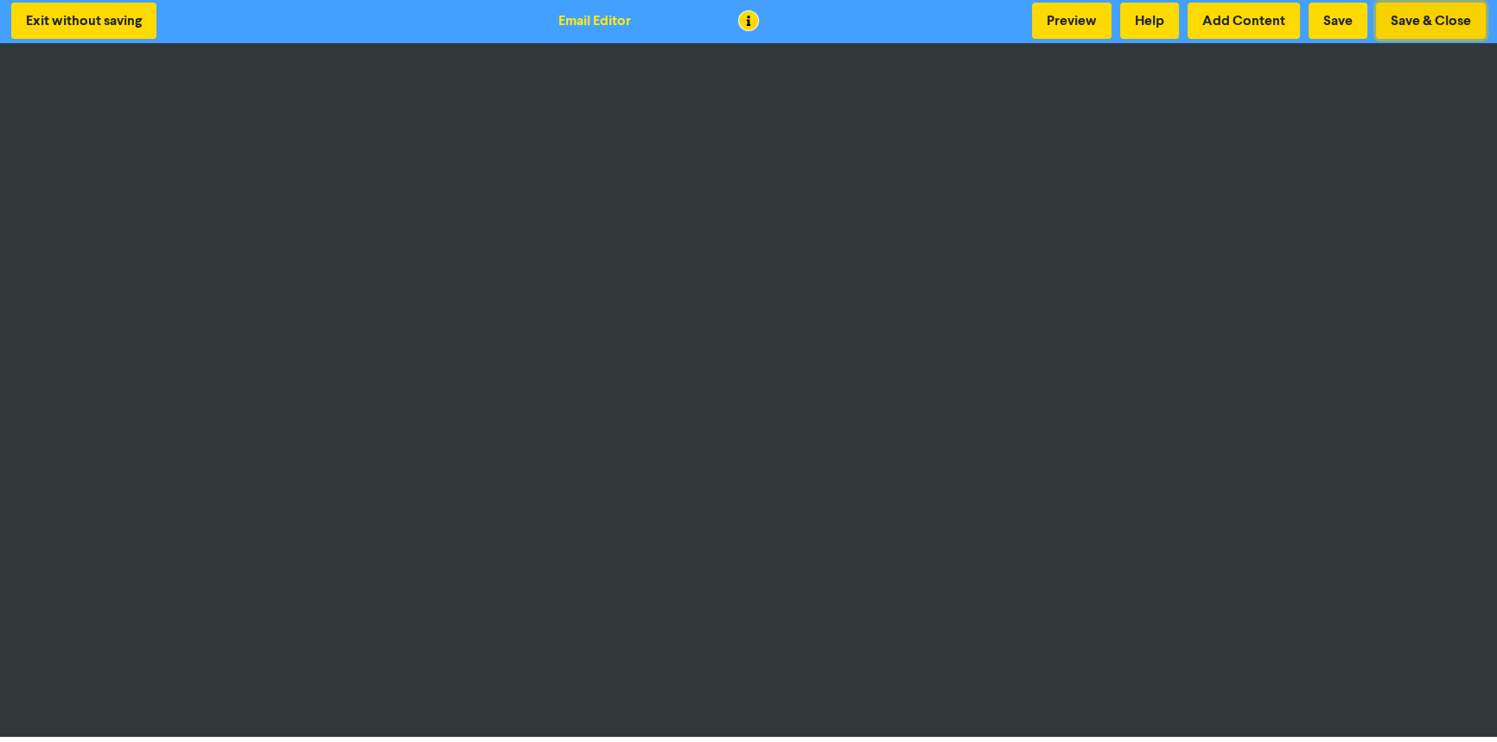
click at [1457, 18] on button "Save & Close" at bounding box center [1431, 21] width 110 height 36
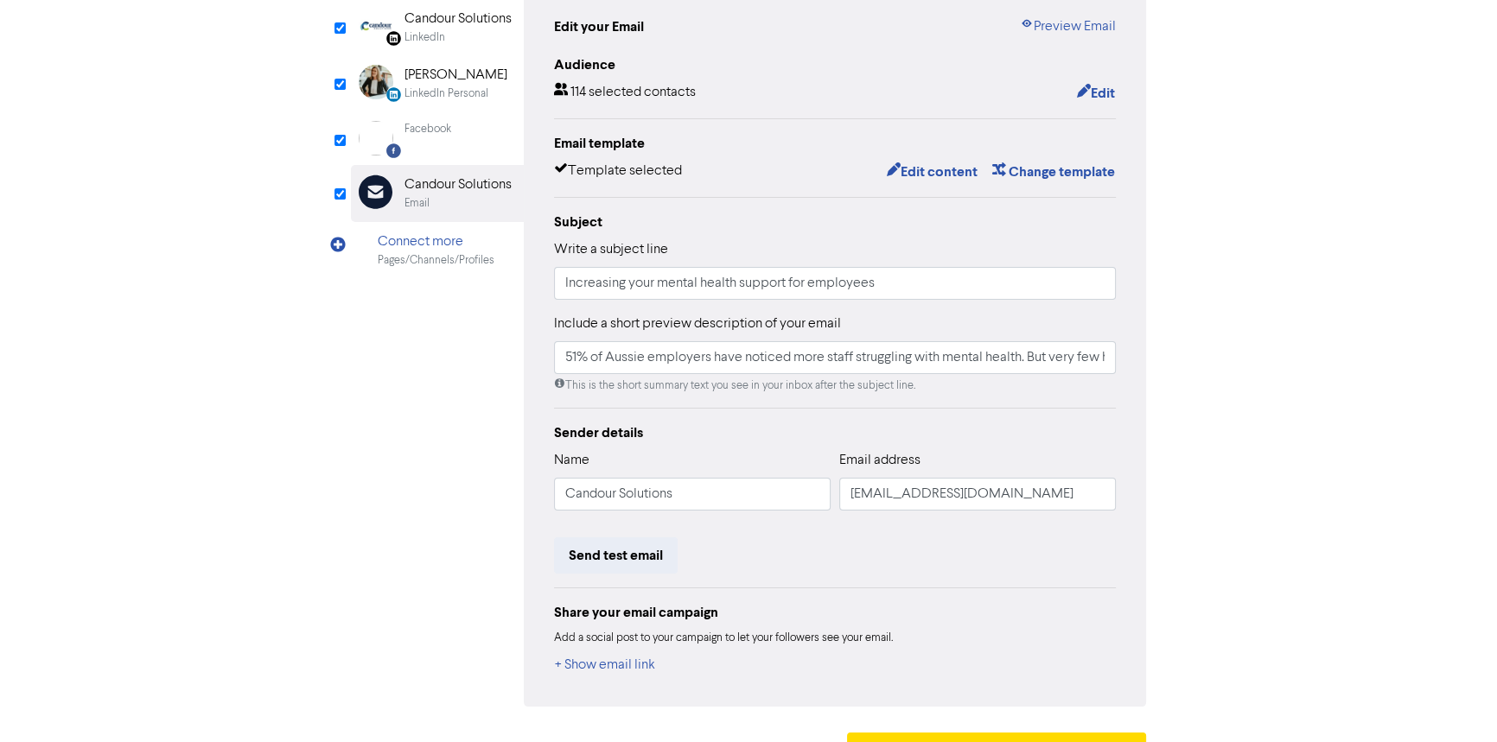
scroll to position [232, 0]
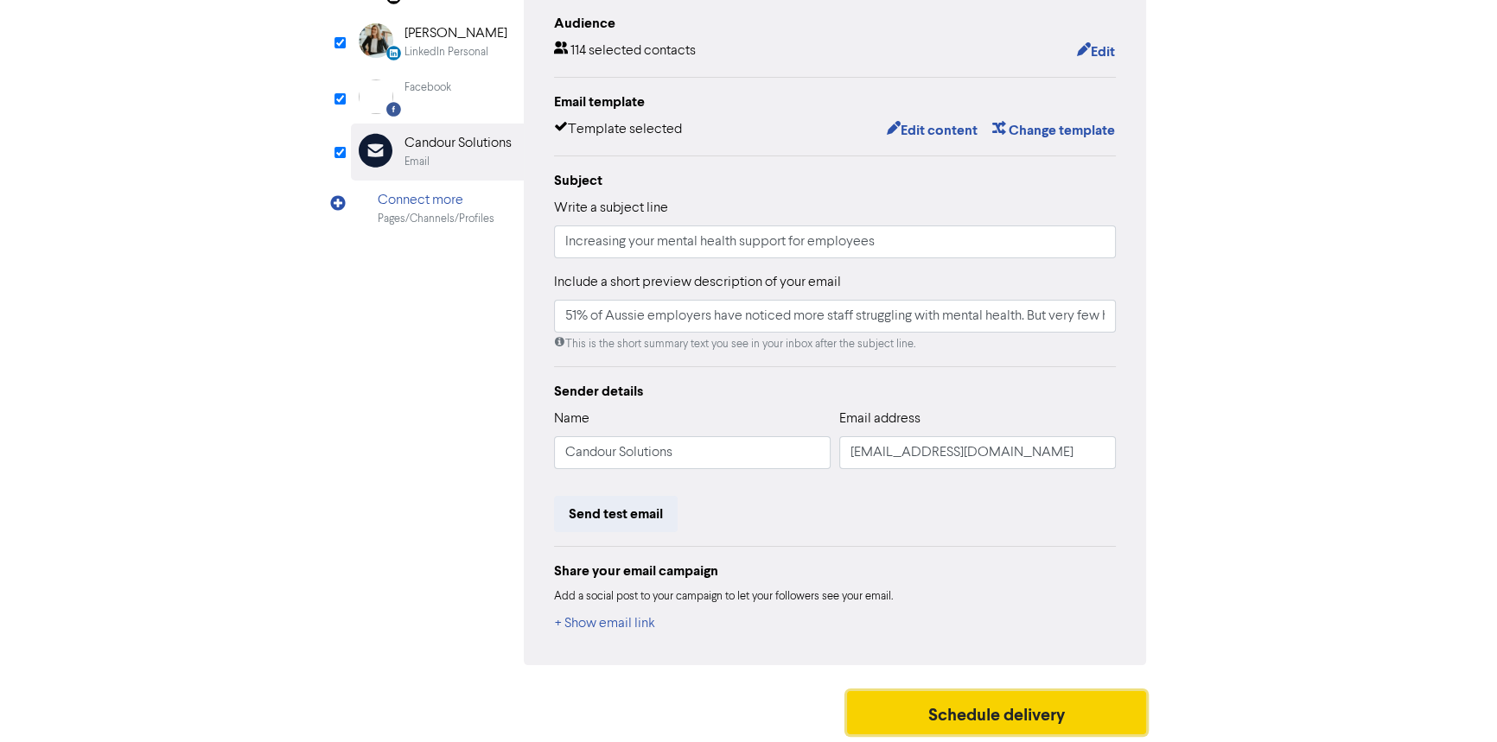
click at [983, 709] on button "Schedule delivery" at bounding box center [996, 712] width 299 height 43
type input "51% of Aussie employers have noticed more staff struggling with mental health. …"
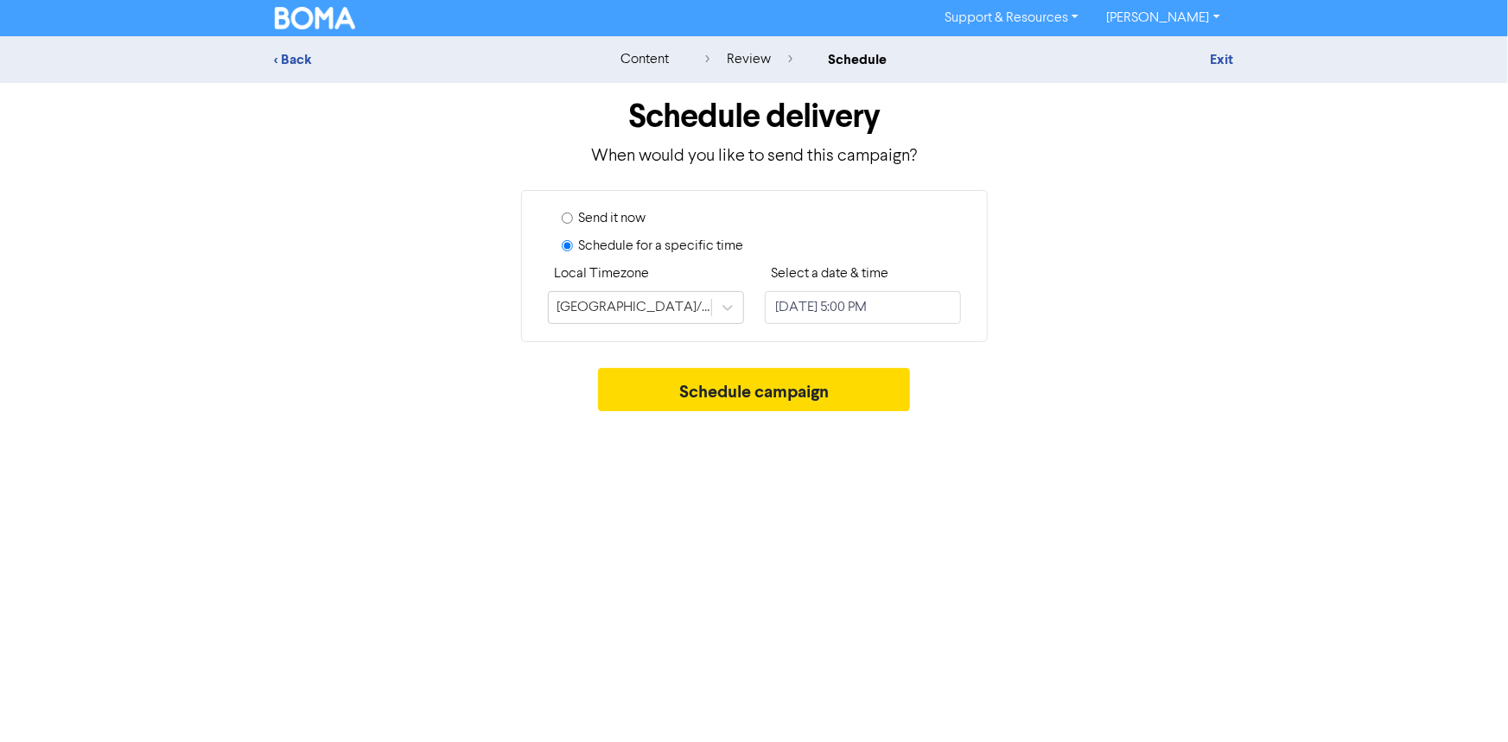
click at [834, 270] on label "Select a date & time" at bounding box center [831, 274] width 118 height 21
select select "7"
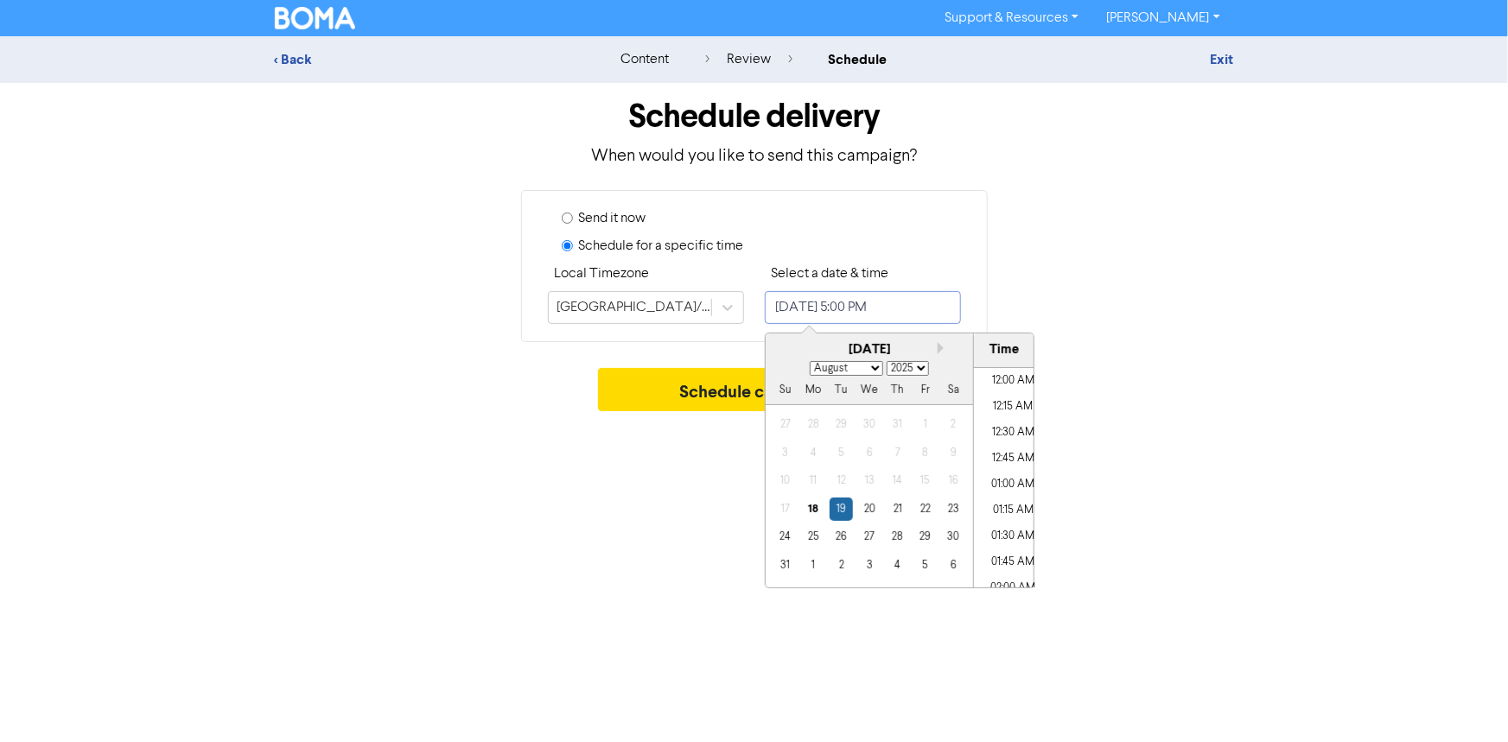
click at [874, 307] on input "[DATE] 5:00 PM" at bounding box center [863, 307] width 196 height 33
click at [1016, 446] on li "04:00 PM" at bounding box center [1013, 453] width 78 height 26
type input "[DATE] 4:00 PM"
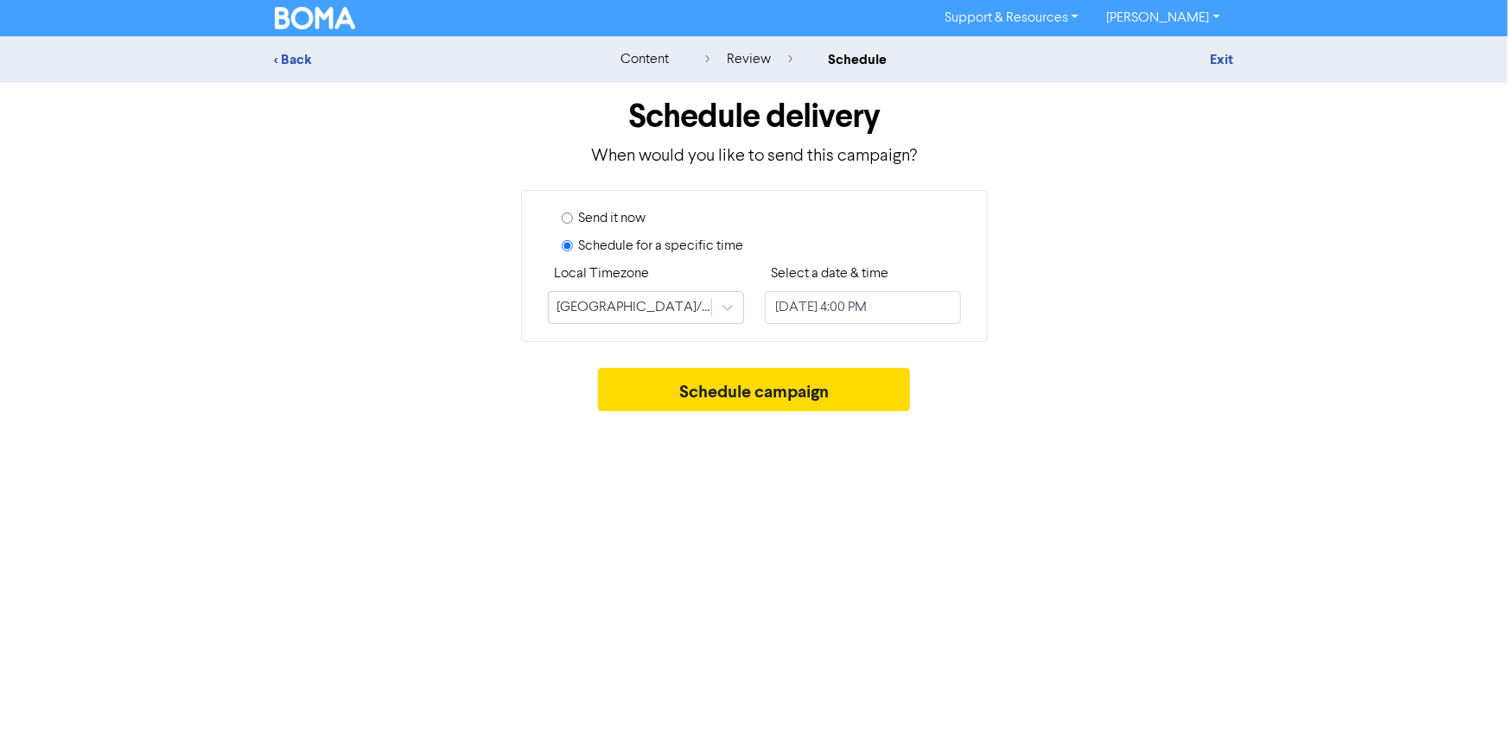
click at [670, 455] on div "Support & Resources Video Tutorials FAQ & Guides Marketing Education [PERSON_NA…" at bounding box center [754, 371] width 1508 height 742
click at [710, 389] on button "Schedule campaign" at bounding box center [754, 389] width 312 height 43
